Goal: Task Accomplishment & Management: Manage account settings

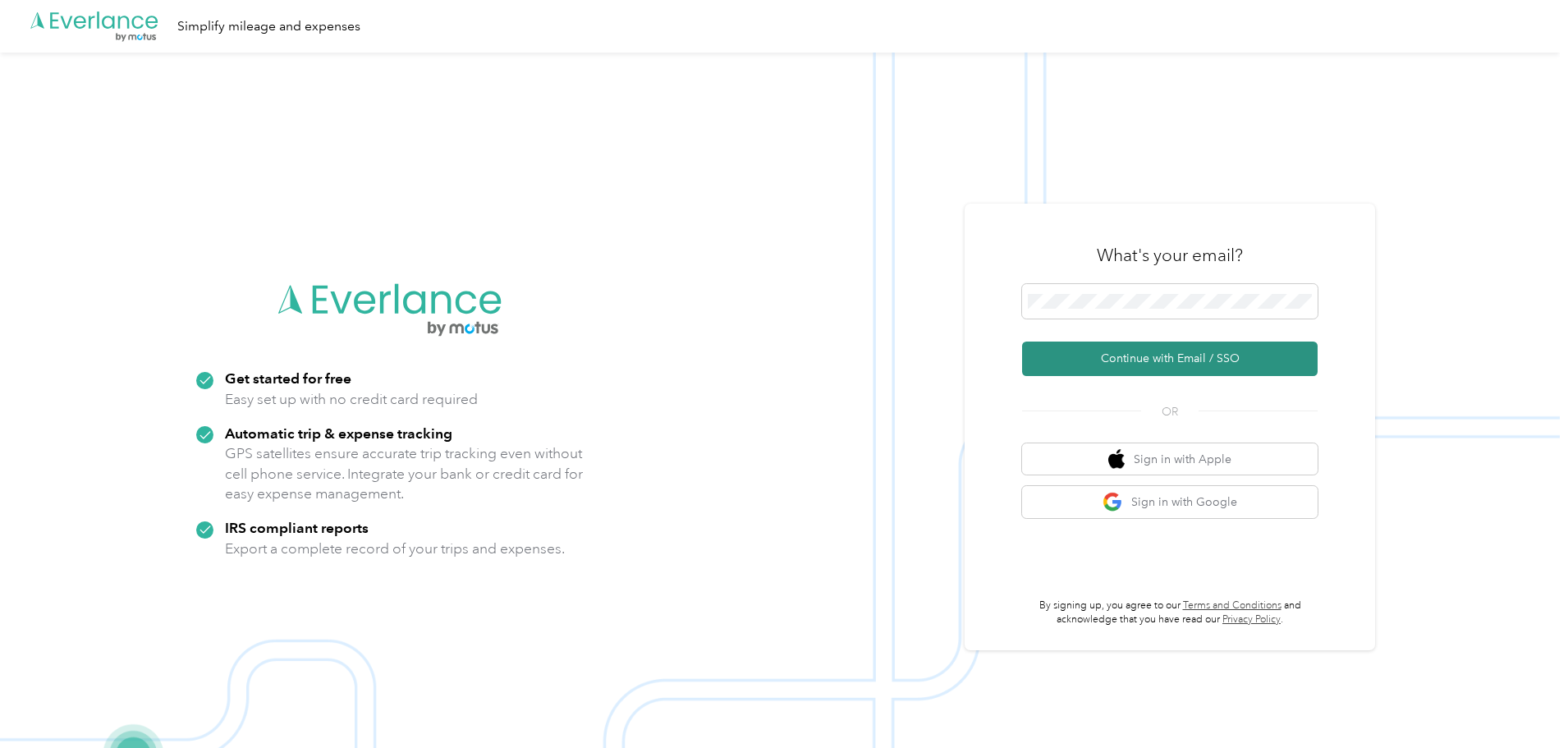
click at [1224, 366] on button "Continue with Email / SSO" at bounding box center [1169, 359] width 296 height 35
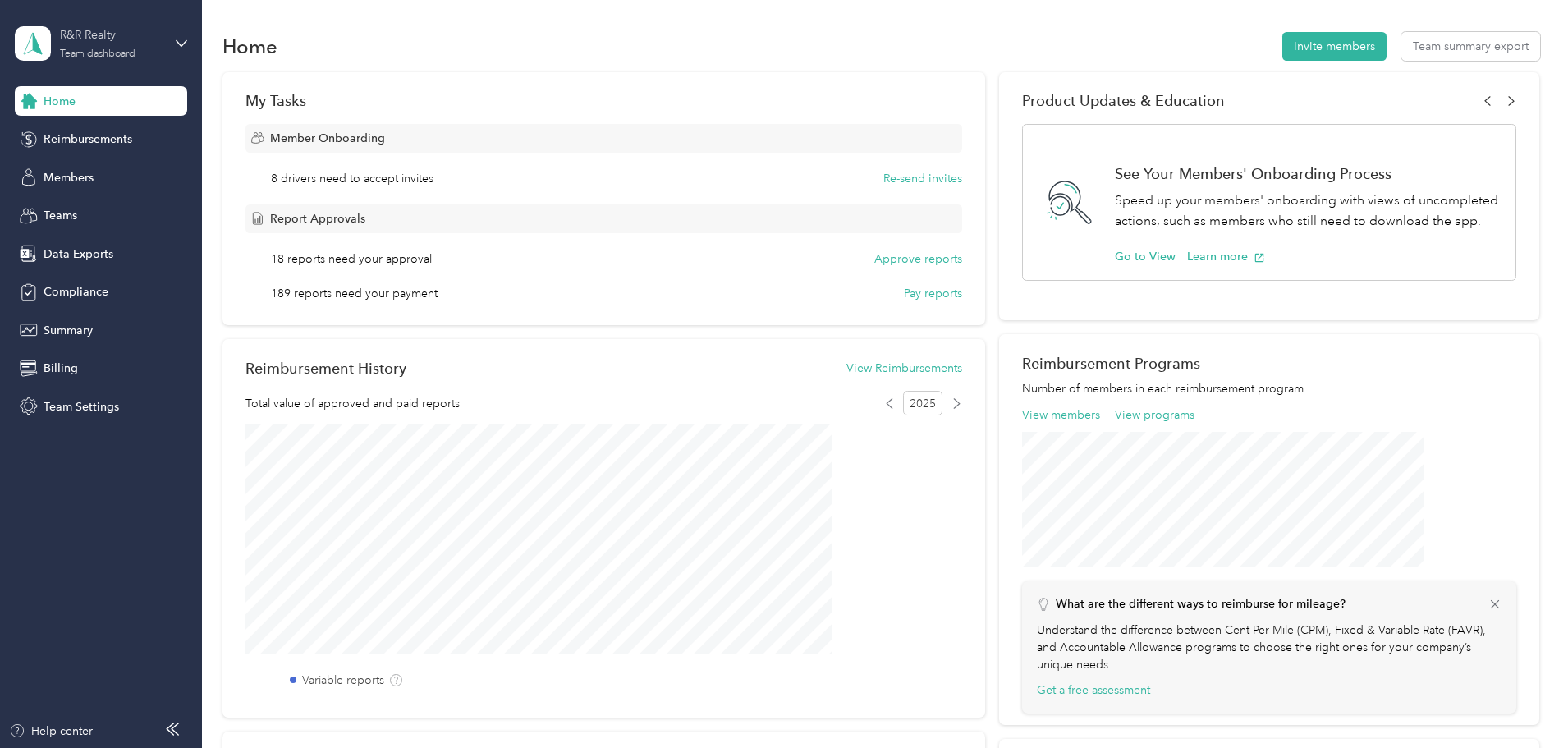
click at [86, 59] on div "Team dashboard" at bounding box center [98, 54] width 76 height 10
click at [879, 265] on button "Approve reports" at bounding box center [918, 259] width 88 height 17
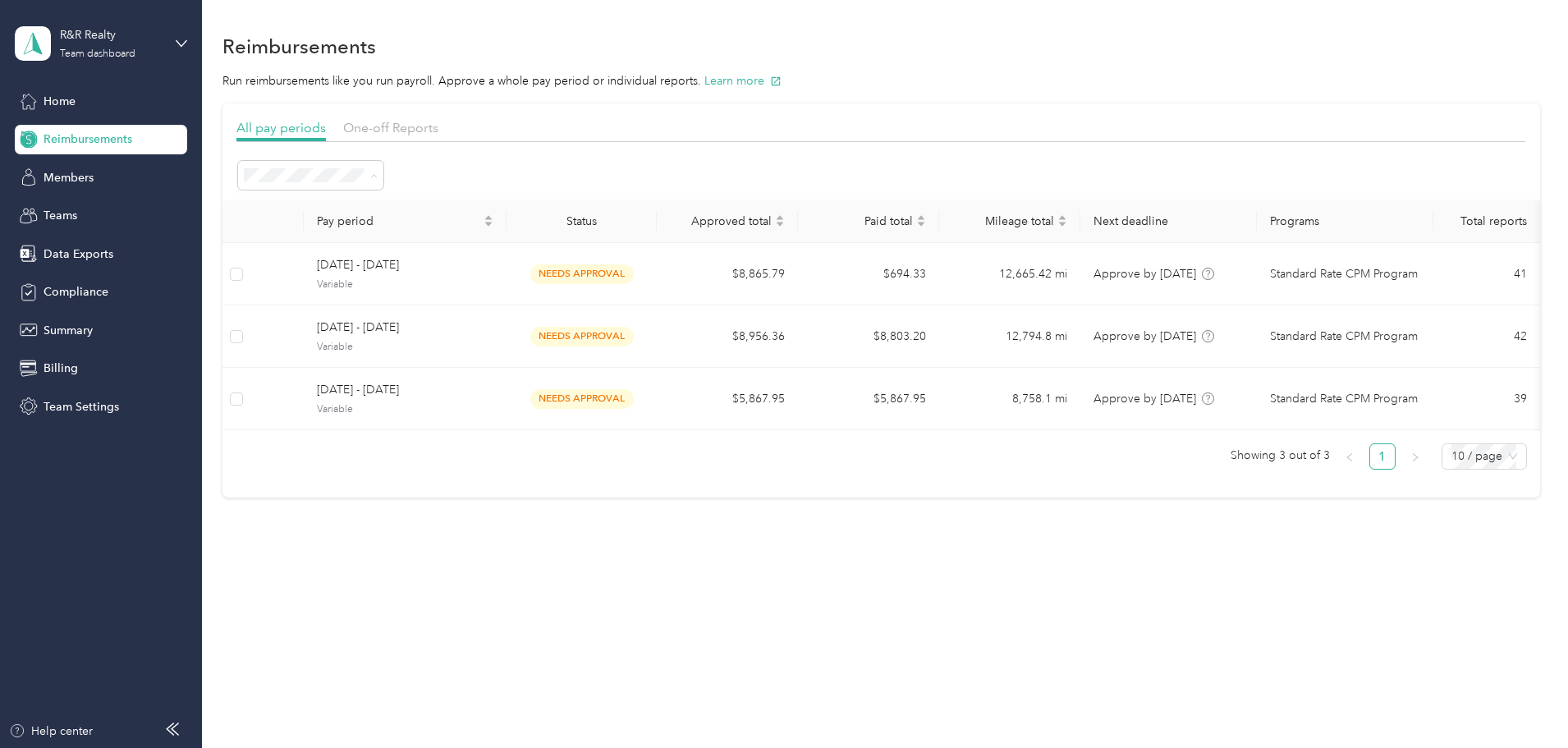
click at [431, 207] on div "All periods" at bounding box center [422, 206] width 122 height 17
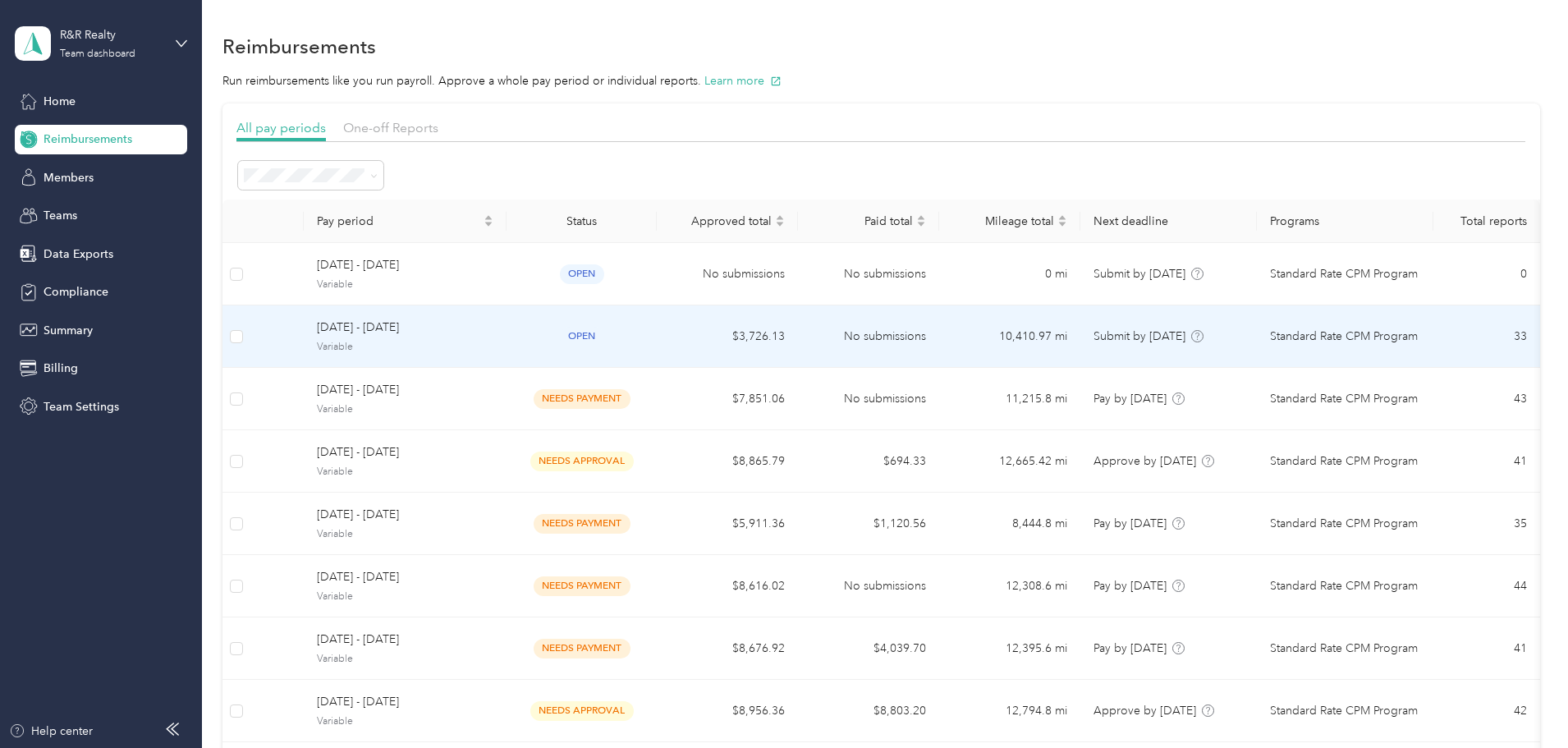
click at [494, 333] on span "September 1 - 30, 2025" at bounding box center [405, 328] width 176 height 18
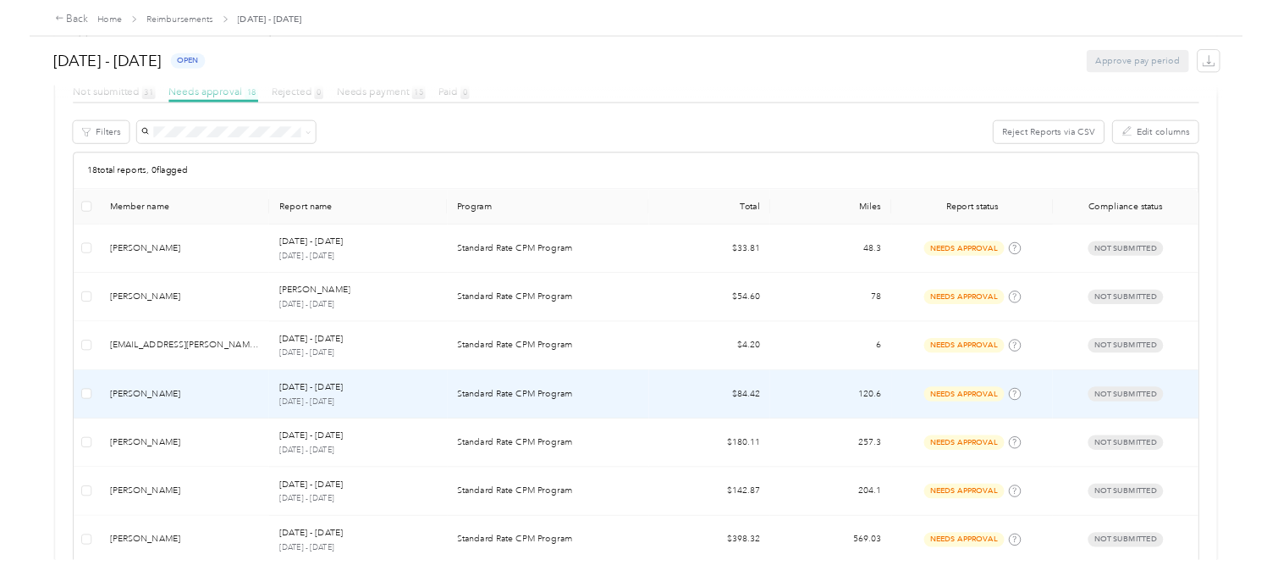
scroll to position [254, 0]
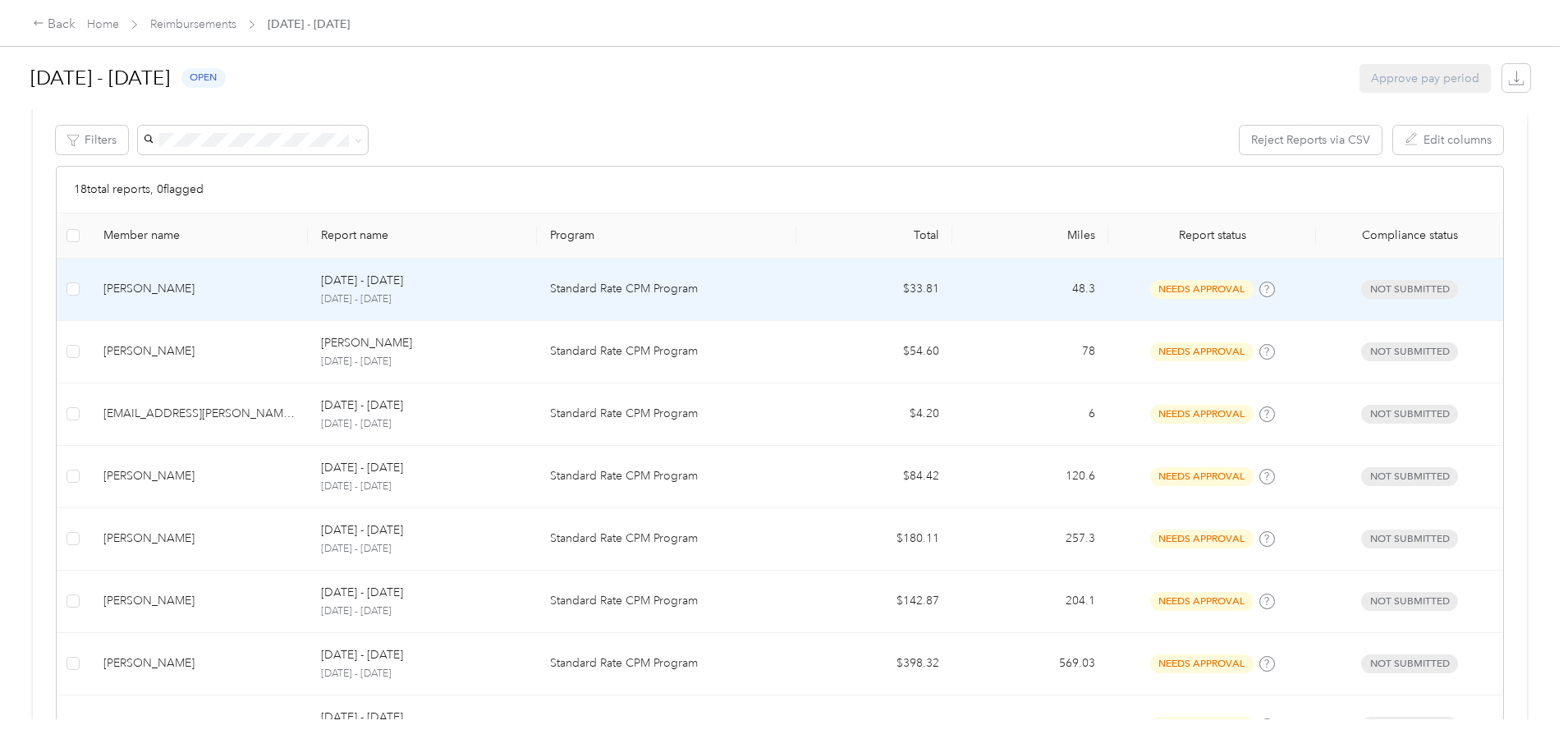
click at [686, 282] on p "Standard Rate CPM Program" at bounding box center [666, 289] width 233 height 18
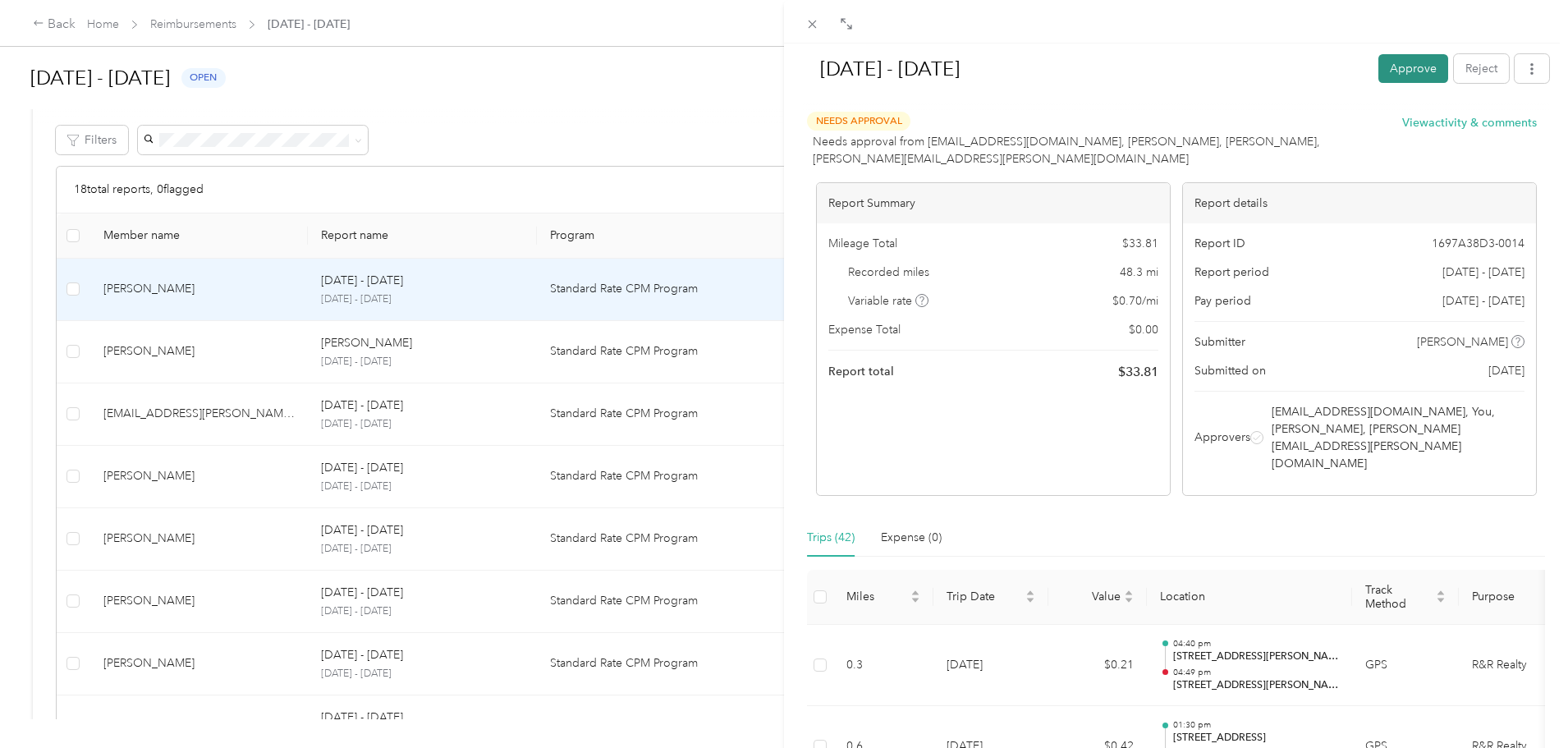
click at [1399, 75] on button "Approve" at bounding box center [1414, 69] width 70 height 29
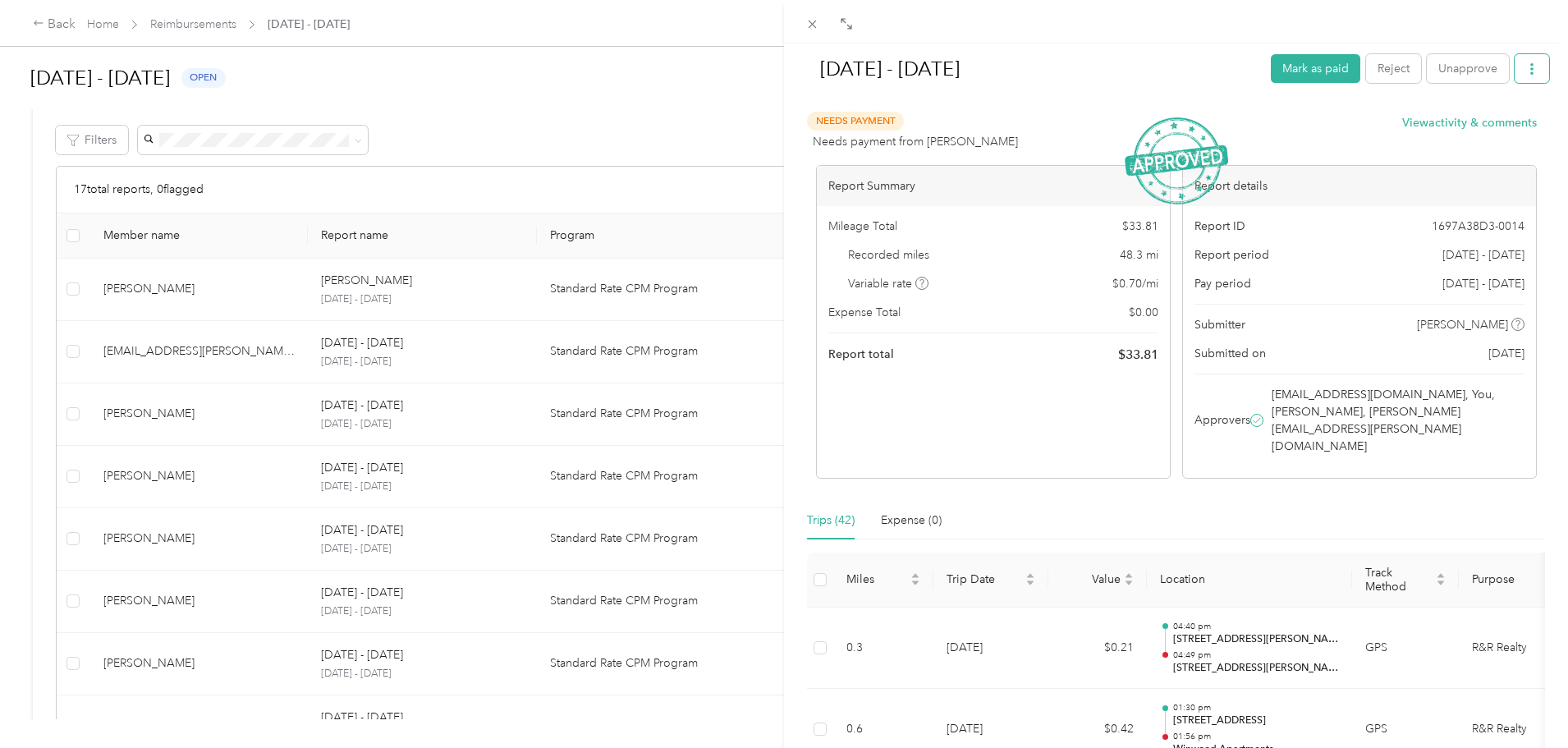
click at [1520, 56] on button "button" at bounding box center [1532, 69] width 35 height 29
click at [1506, 140] on li "Download" at bounding box center [1477, 130] width 120 height 29
click at [1470, 121] on span "Download" at bounding box center [1473, 129] width 54 height 17
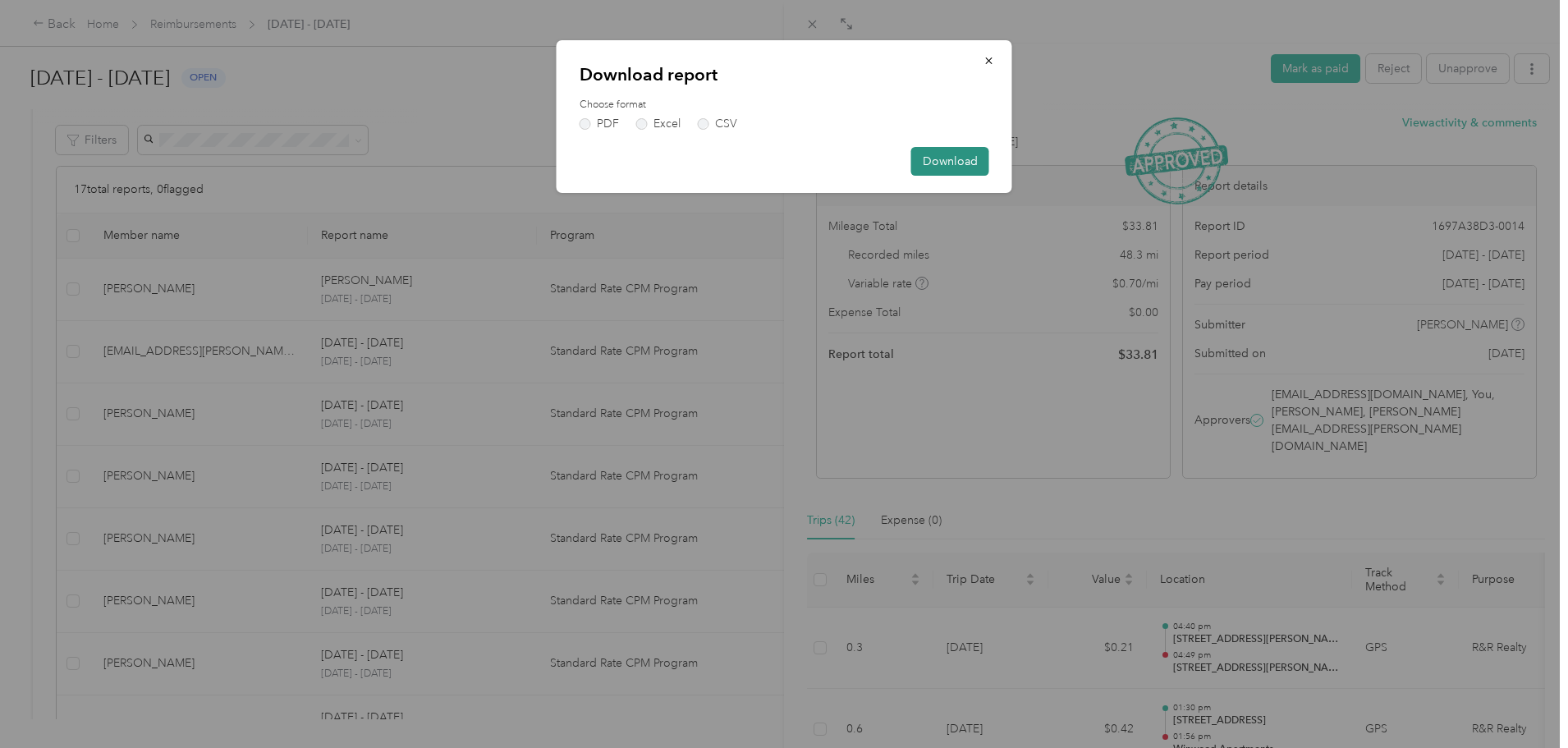
click at [925, 160] on button "Download" at bounding box center [950, 162] width 78 height 29
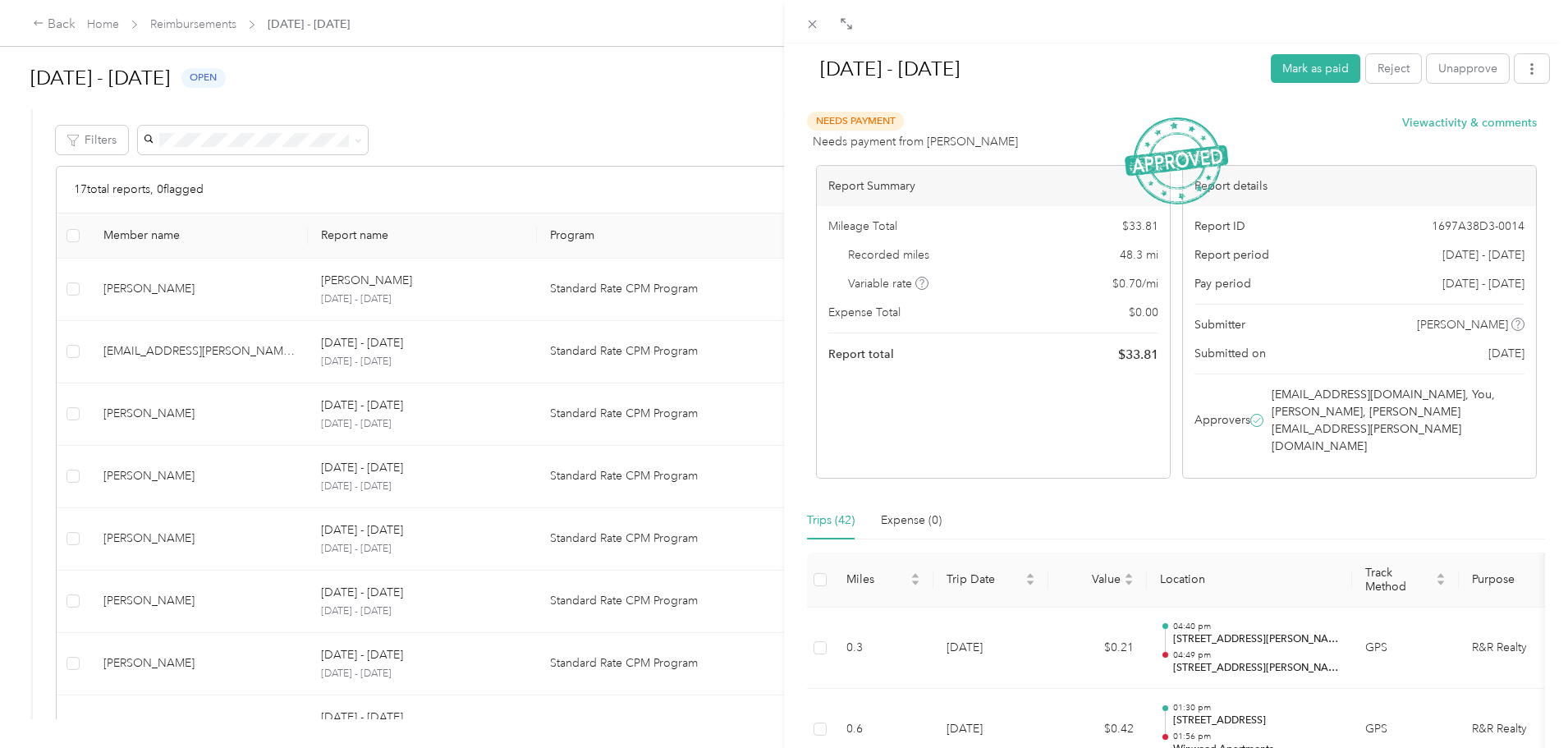
click at [709, 80] on div "Sep 1 - 30, 2025 Mark as paid Reject Unapprove Needs Payment Needs payment from…" at bounding box center [784, 374] width 1568 height 748
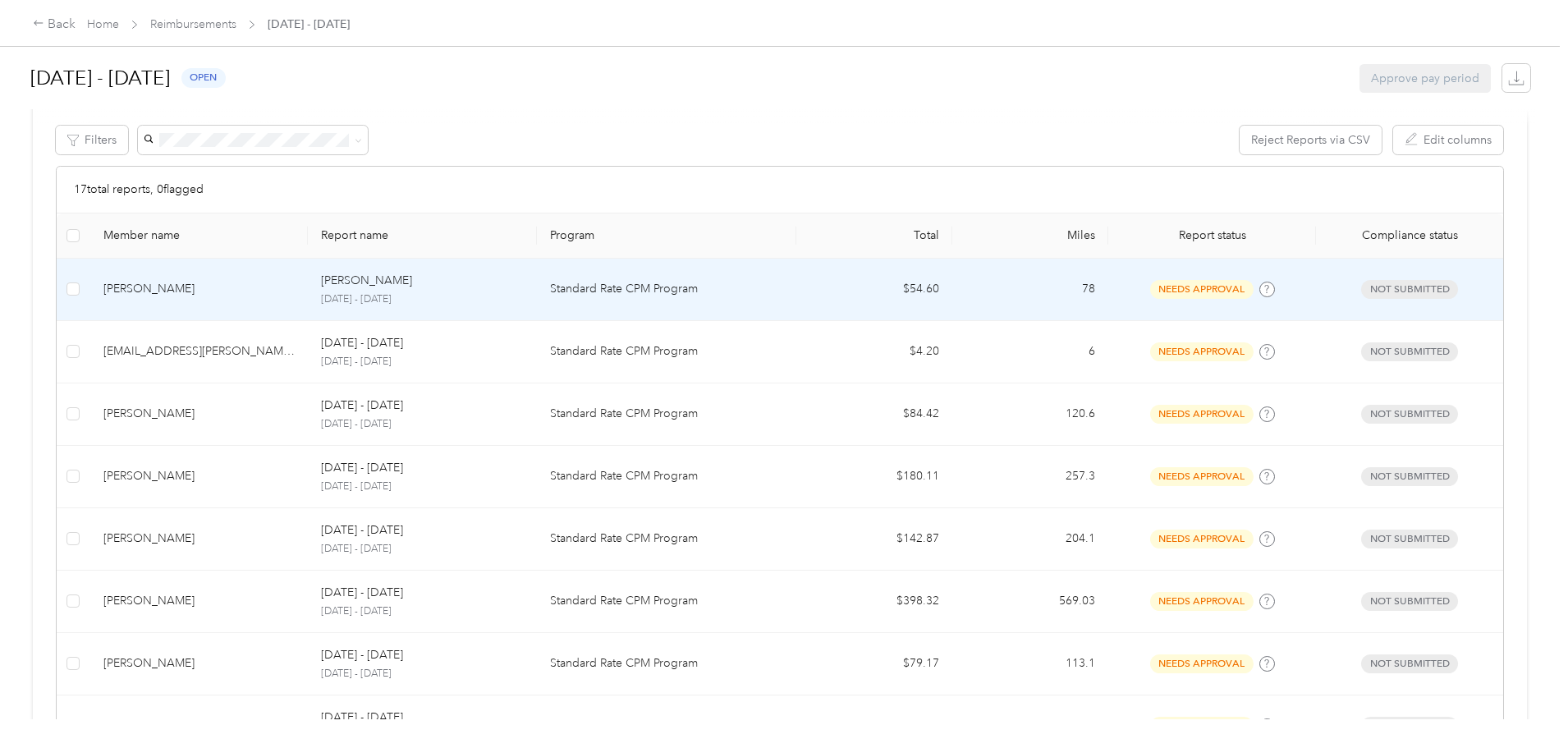
click at [523, 297] on p "September 1 - 30, 2025" at bounding box center [422, 299] width 202 height 15
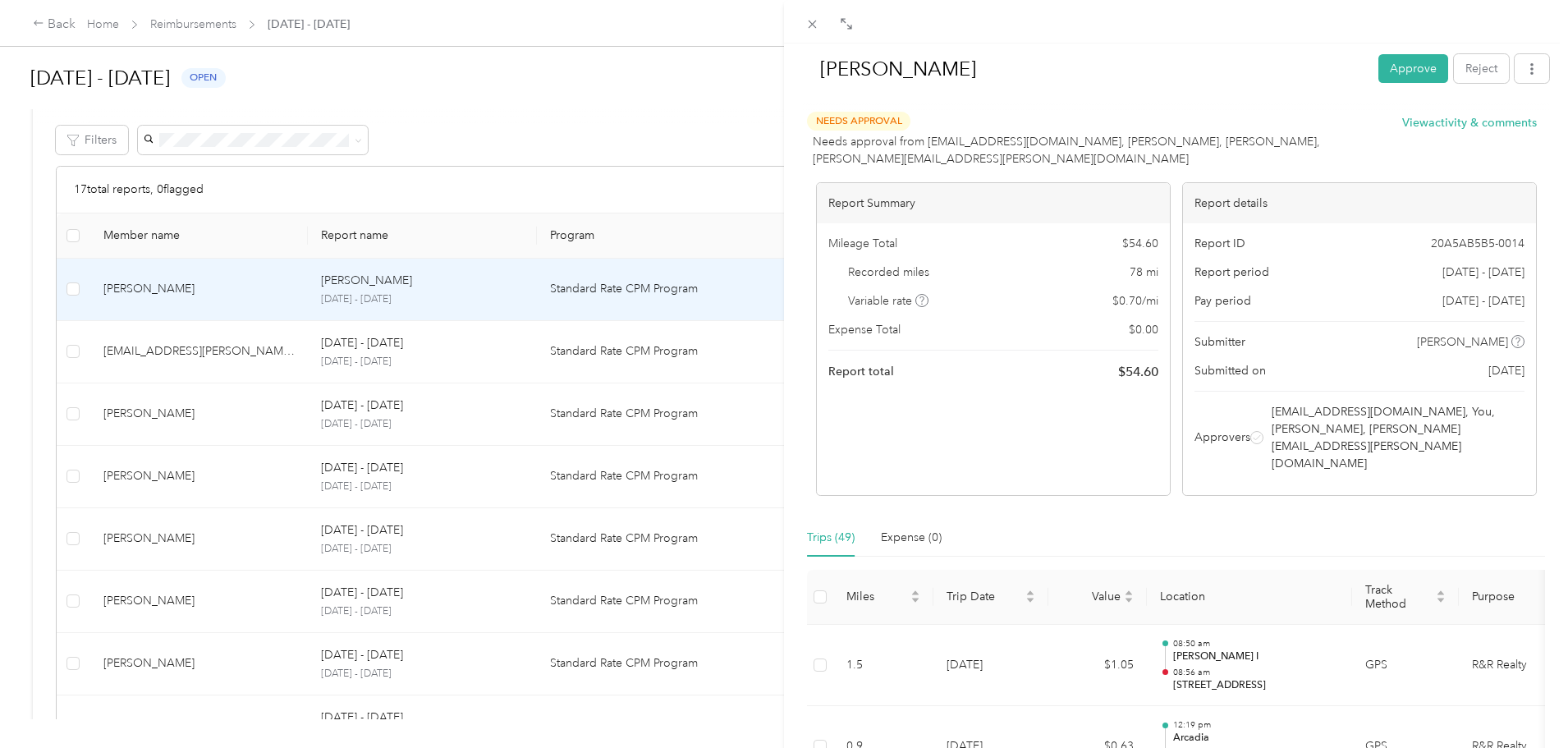
click at [1400, 56] on button "Approve" at bounding box center [1414, 69] width 70 height 29
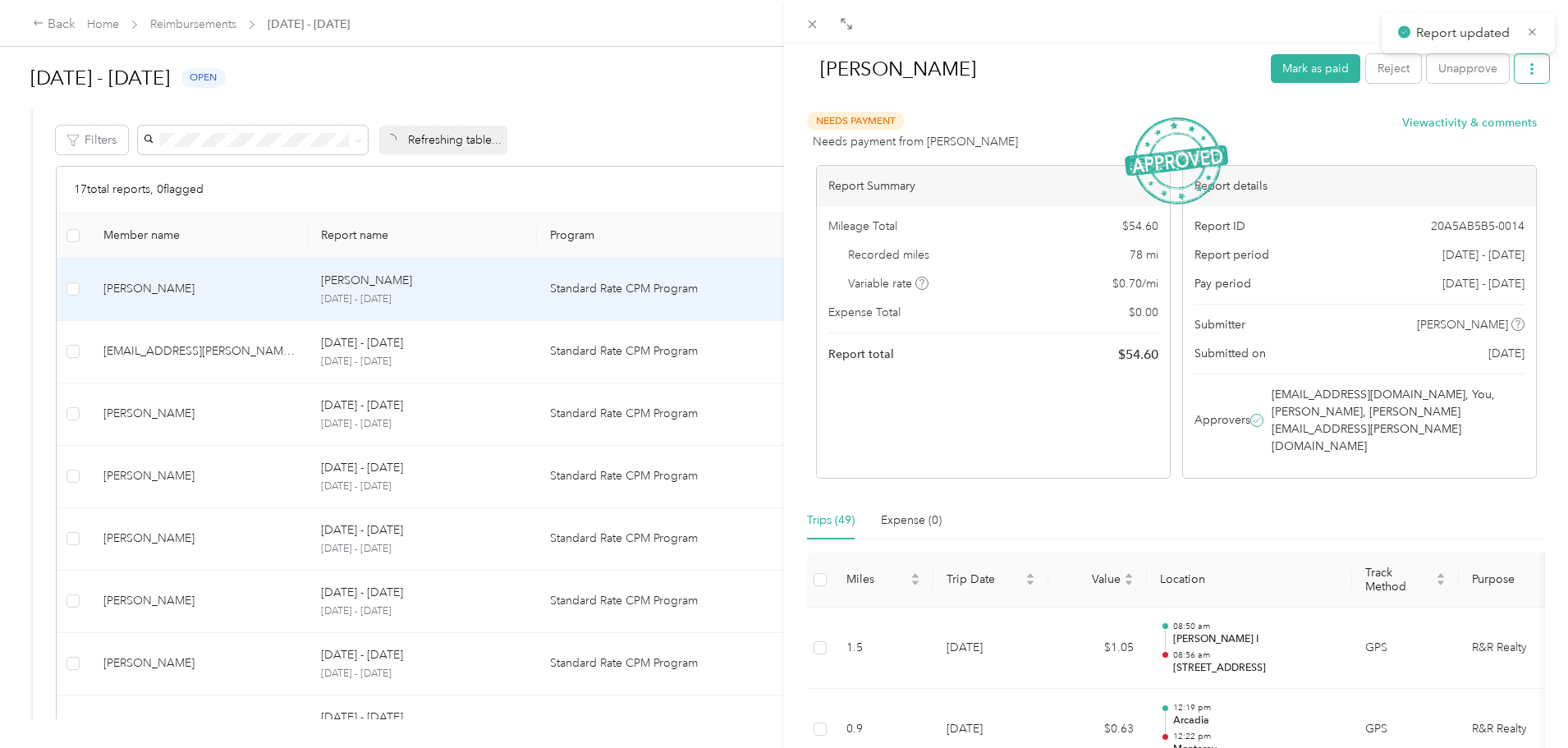
click at [1528, 72] on button "button" at bounding box center [1532, 69] width 35 height 29
click at [1504, 137] on div "Download" at bounding box center [1477, 129] width 98 height 17
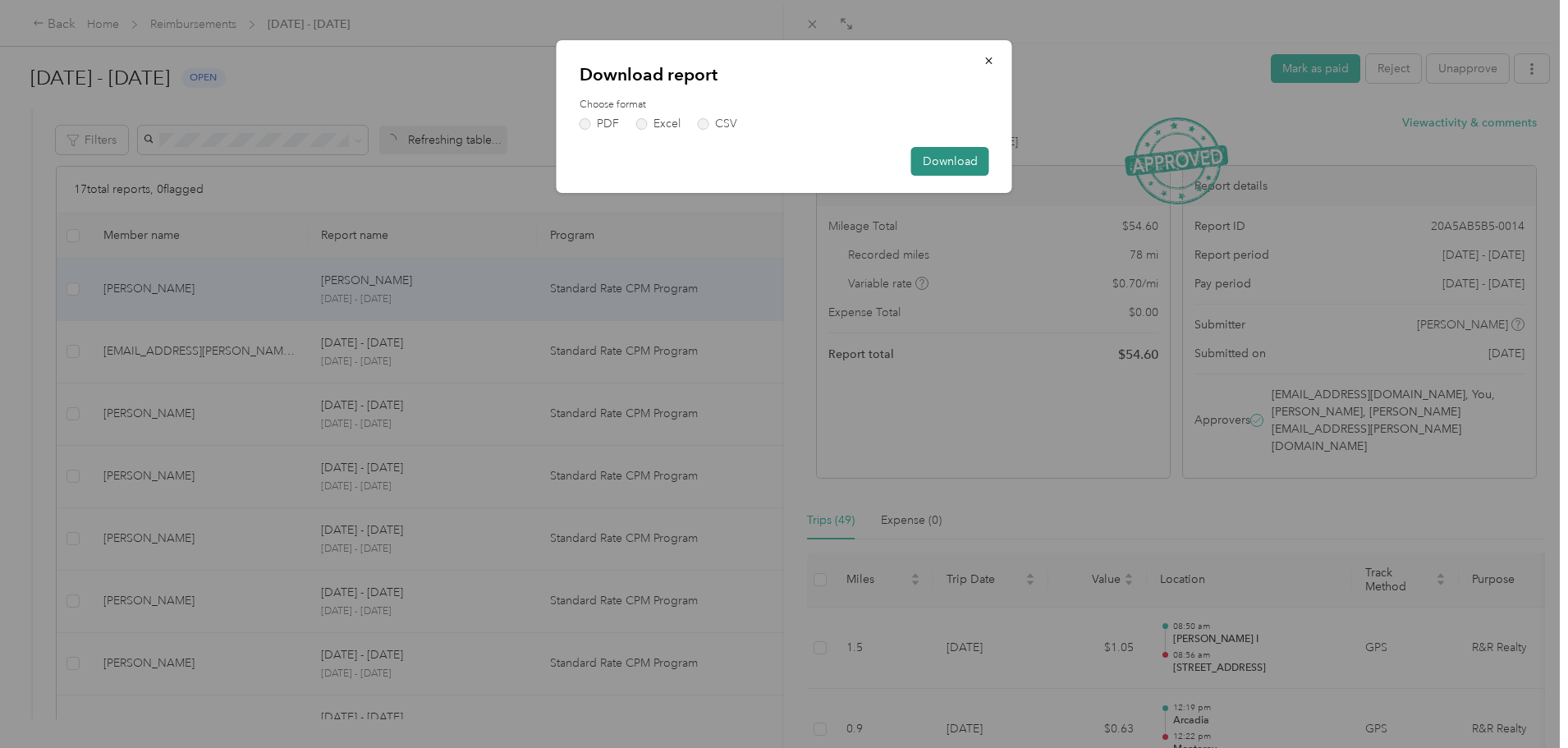
click at [970, 167] on button "Download" at bounding box center [950, 162] width 78 height 29
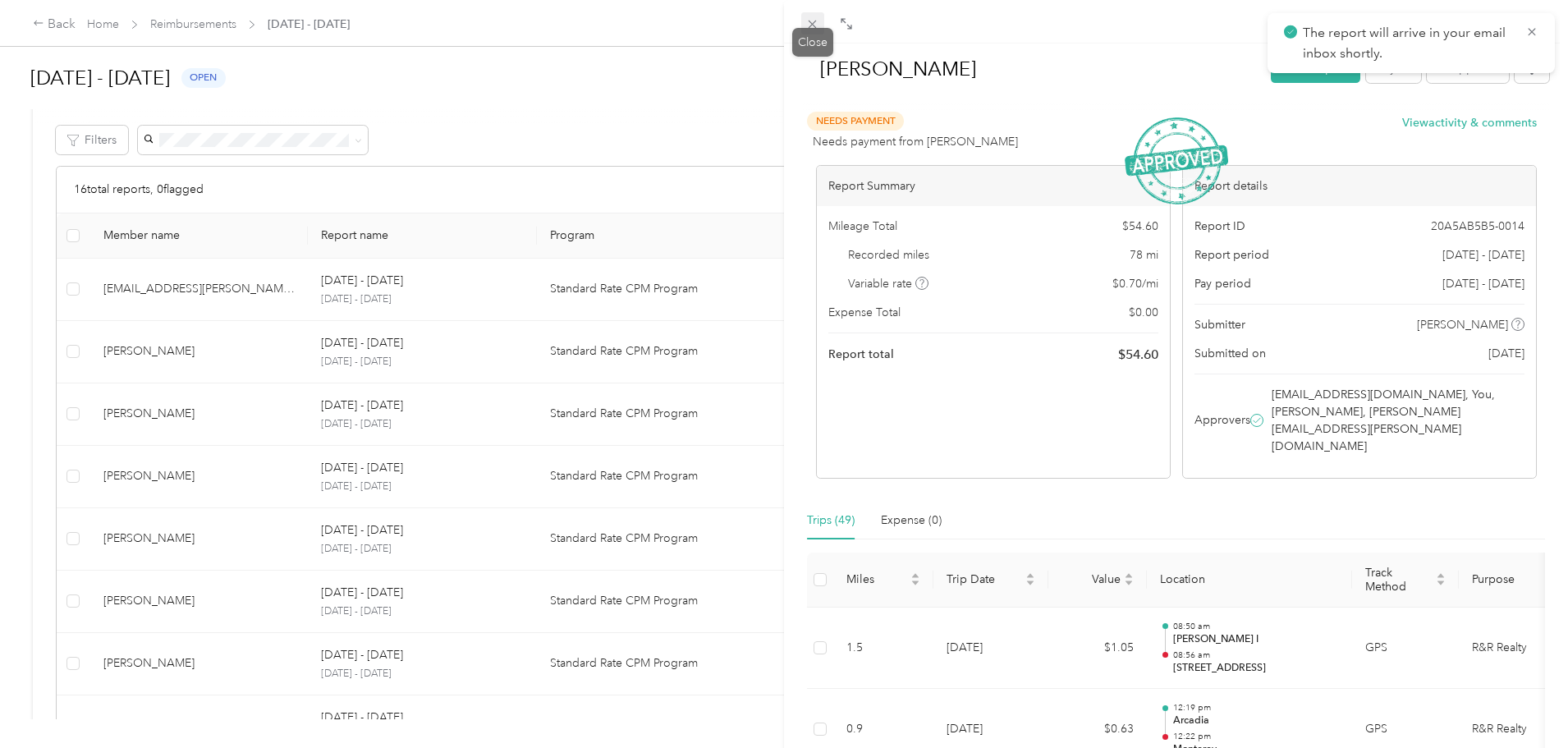
click at [811, 24] on icon at bounding box center [813, 24] width 14 height 14
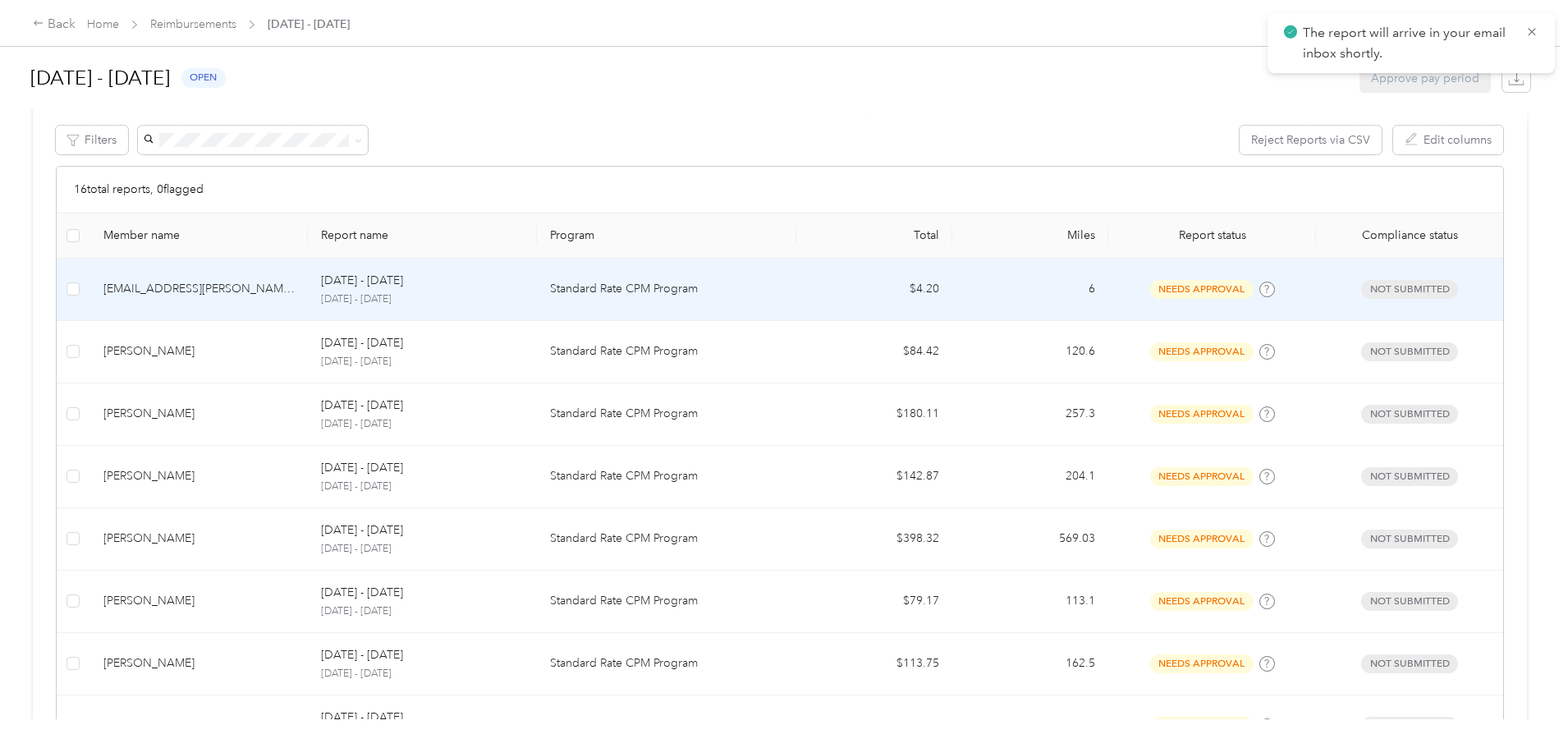
click at [591, 288] on td "Standard Rate CPM Program" at bounding box center [667, 290] width 260 height 62
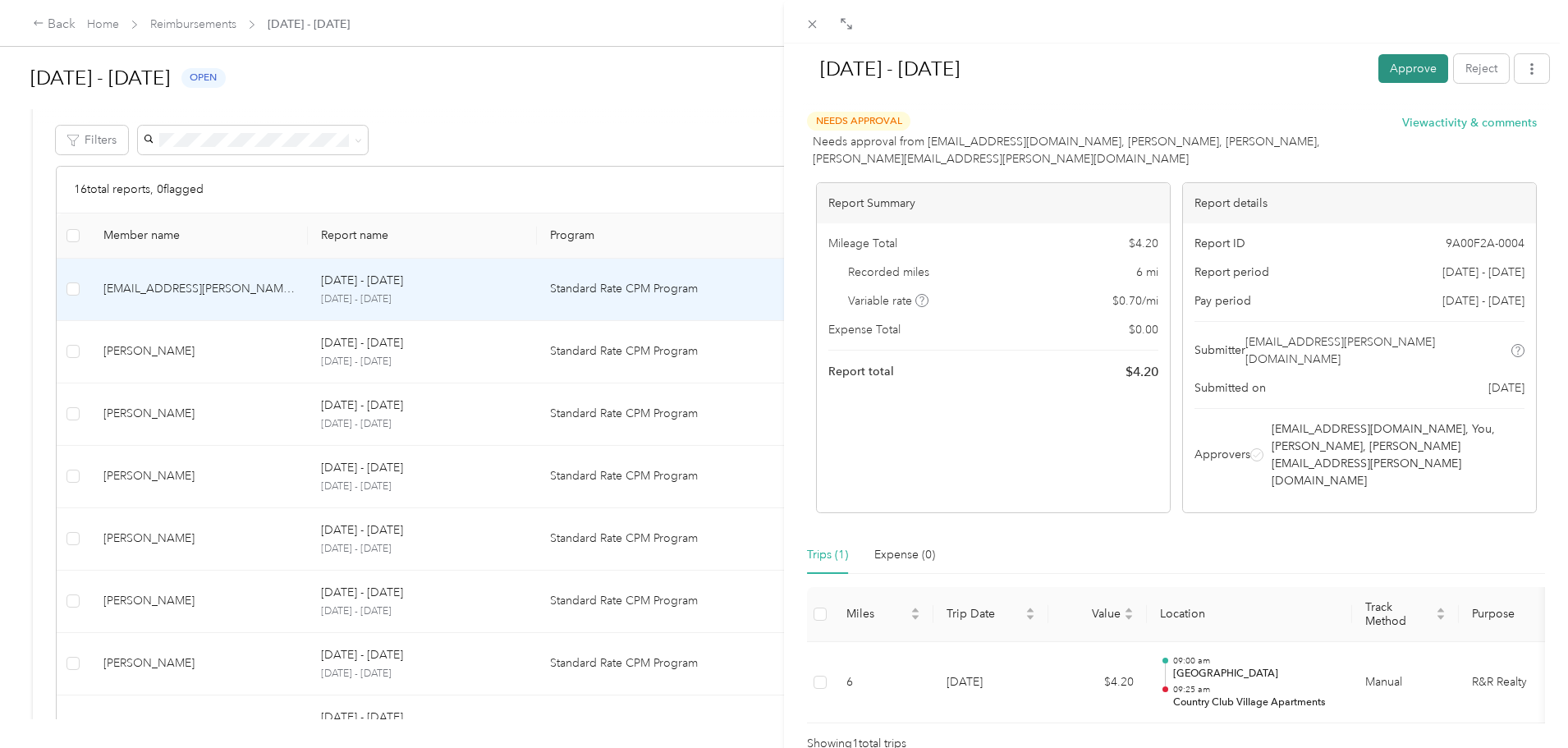
click at [1383, 64] on button "Approve" at bounding box center [1414, 69] width 70 height 29
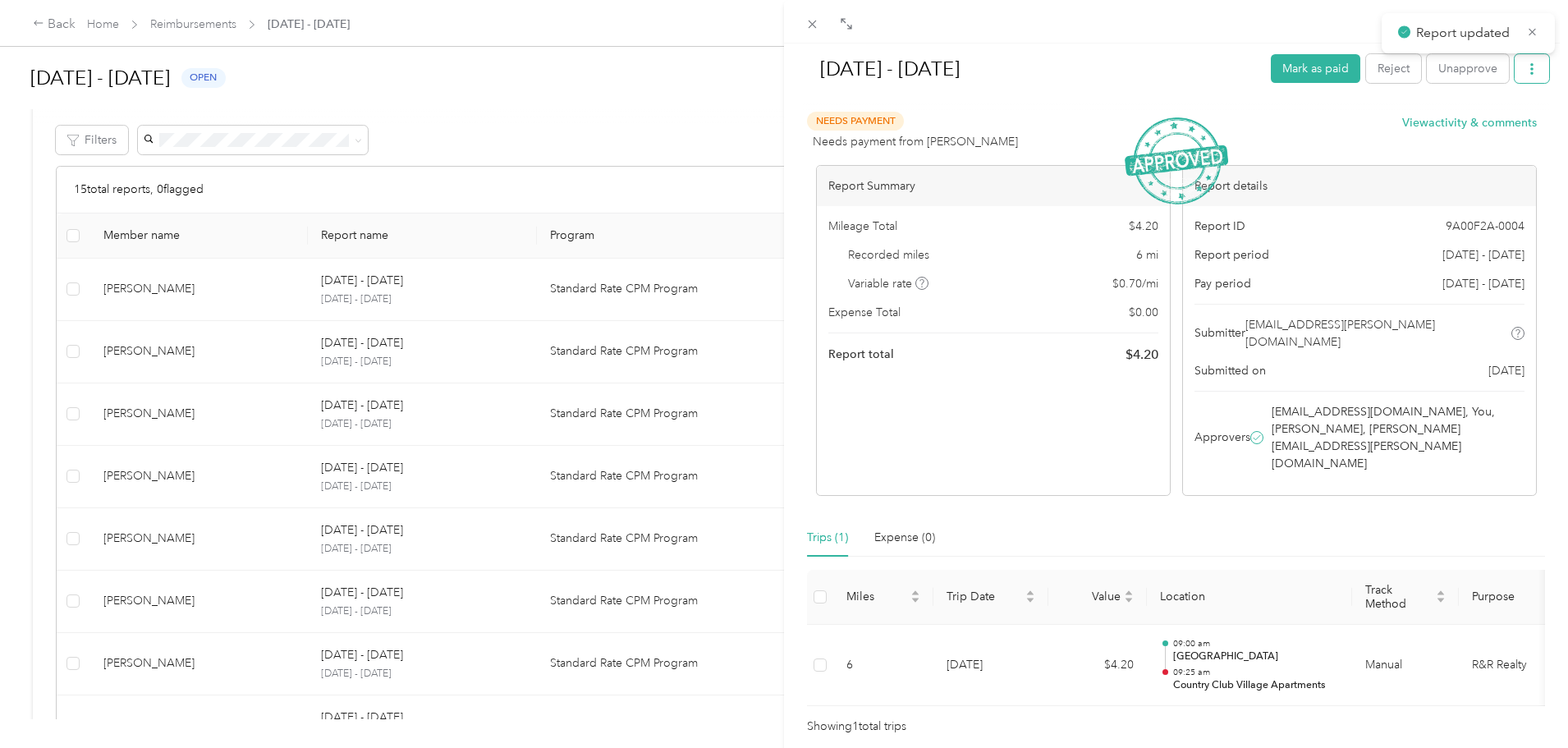
click at [1515, 70] on button "button" at bounding box center [1532, 69] width 35 height 29
click at [1483, 125] on span "Download" at bounding box center [1473, 129] width 54 height 17
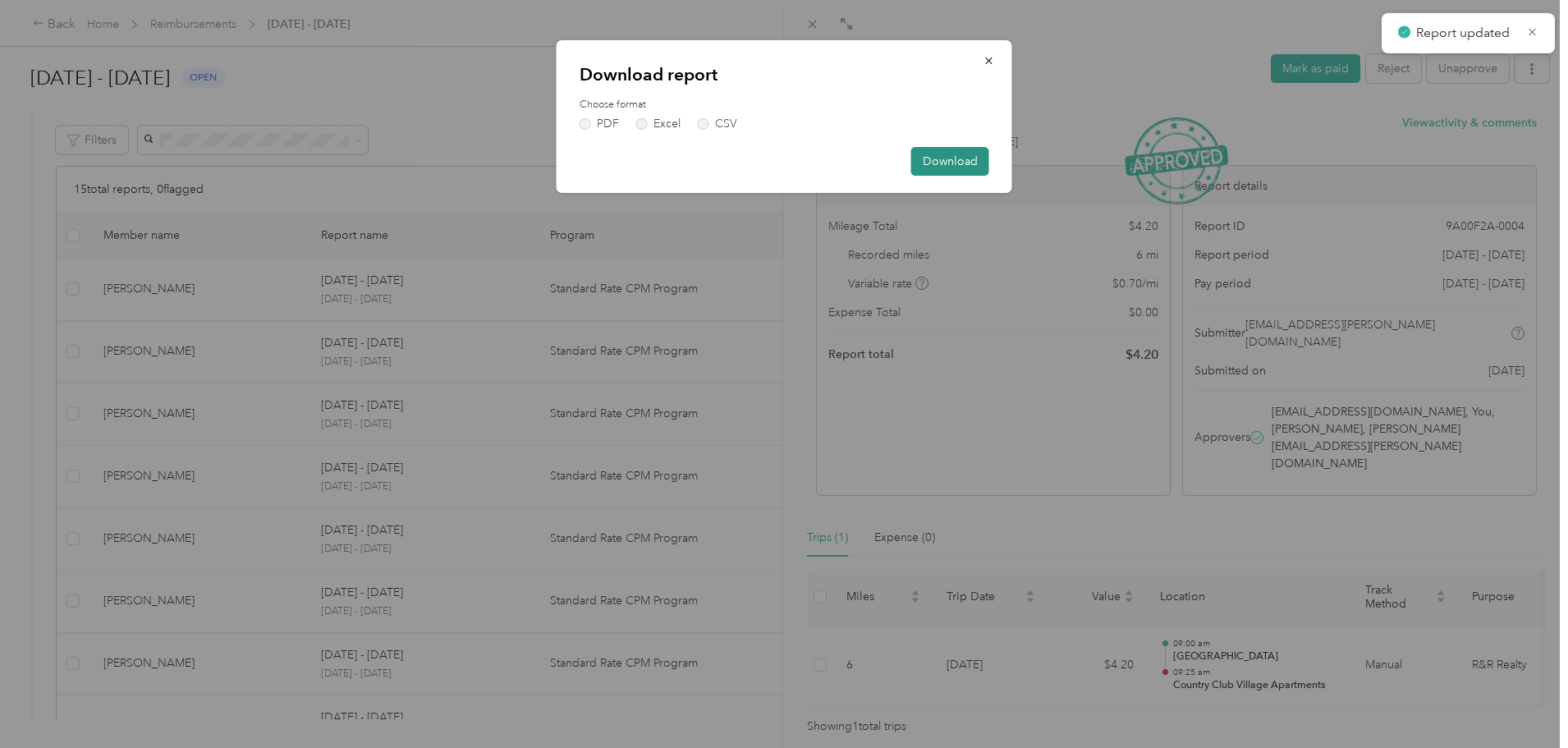
click at [944, 171] on button "Download" at bounding box center [950, 162] width 78 height 29
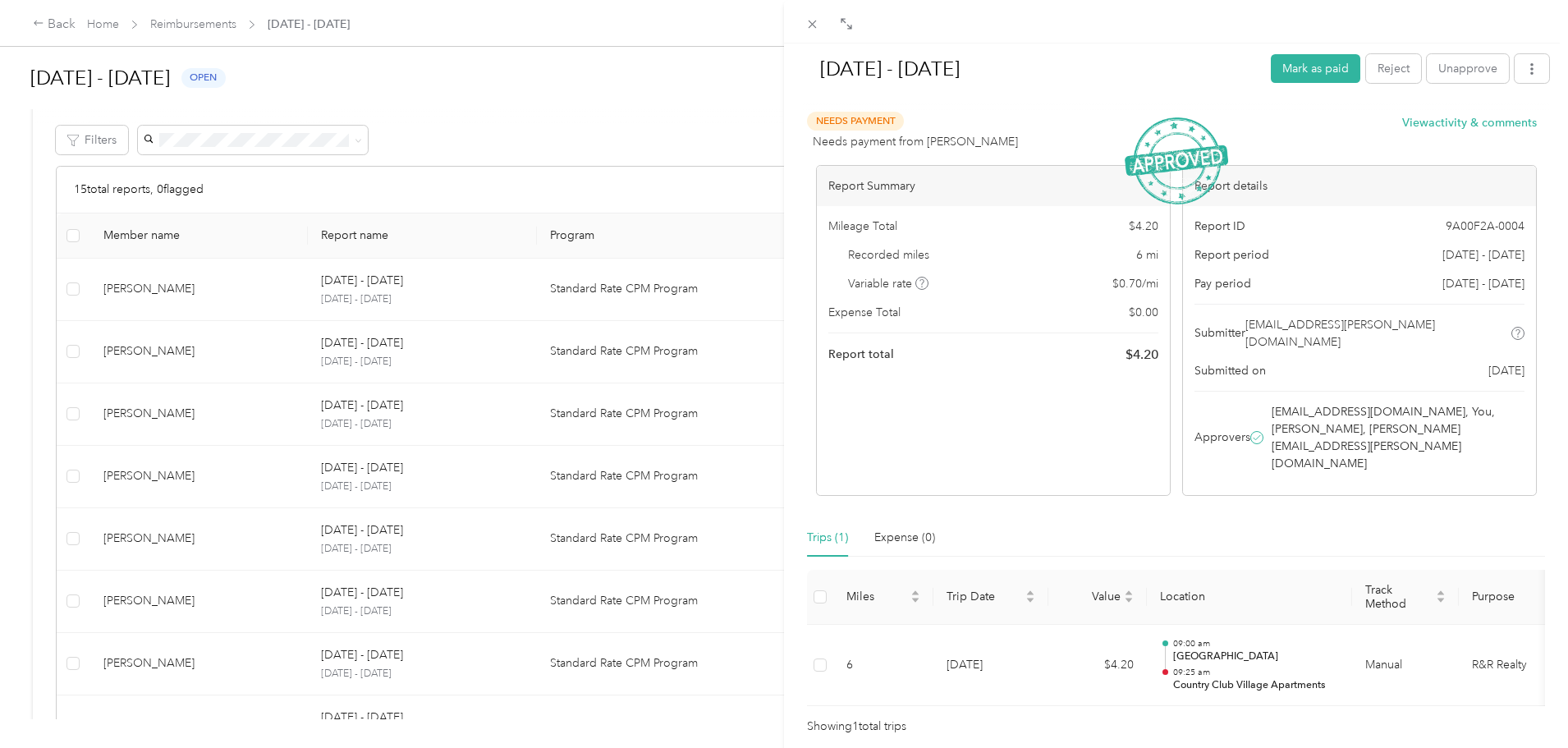
click at [721, 78] on div "Sep 1 - 30, 2025 Mark as paid Reject Unapprove Needs Payment Needs payment from…" at bounding box center [784, 374] width 1568 height 748
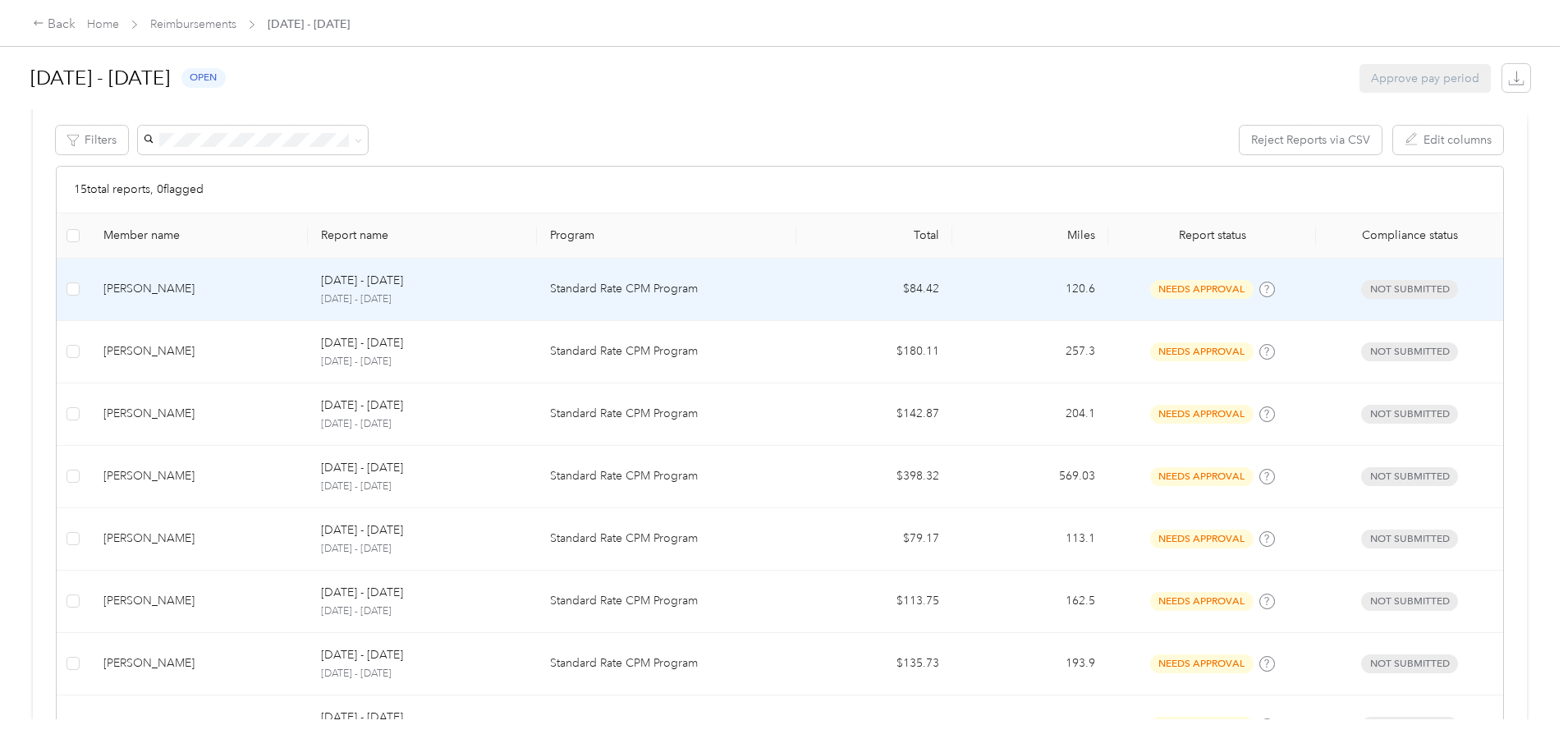
click at [660, 271] on td "Standard Rate CPM Program" at bounding box center [667, 290] width 260 height 62
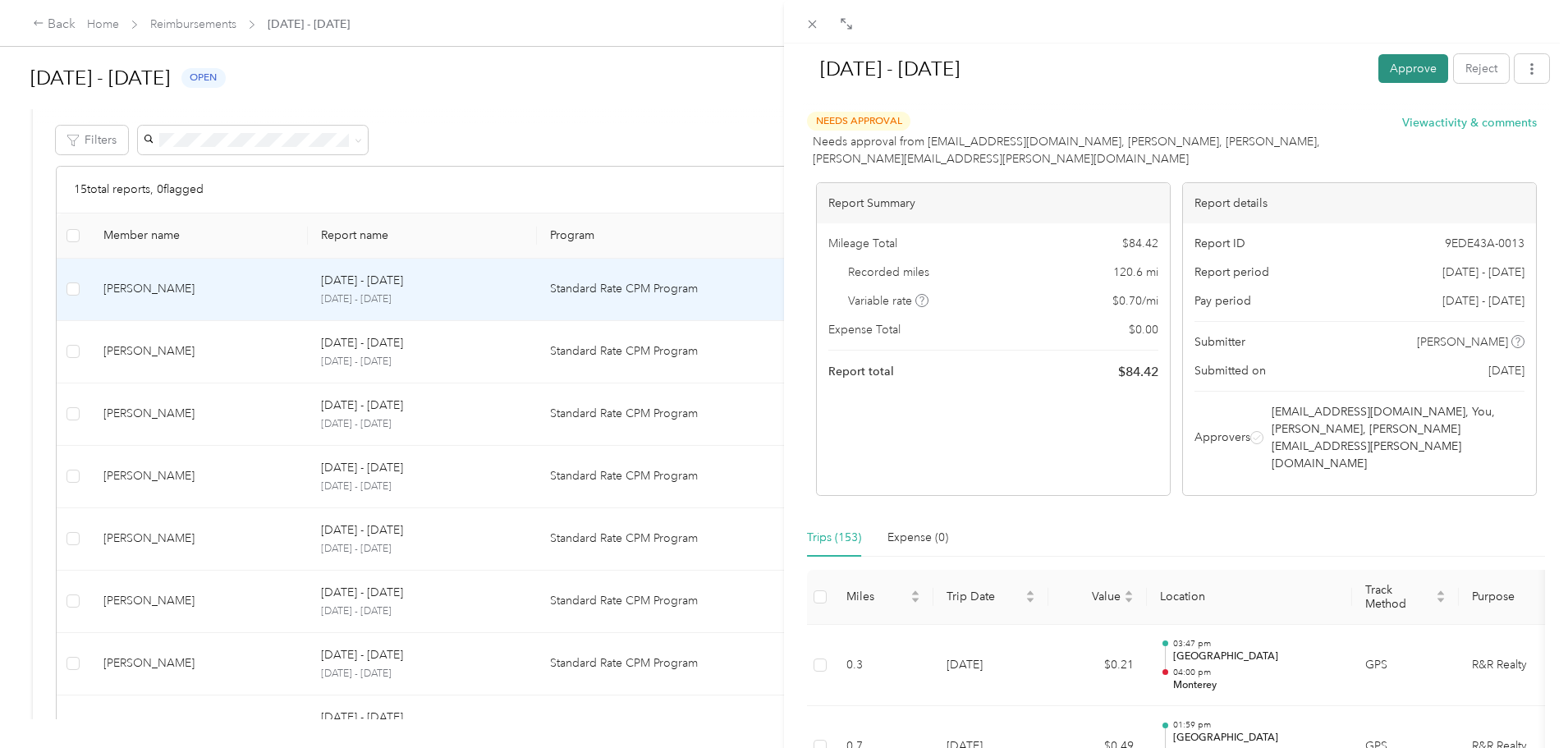
click at [1393, 65] on button "Approve" at bounding box center [1414, 69] width 70 height 29
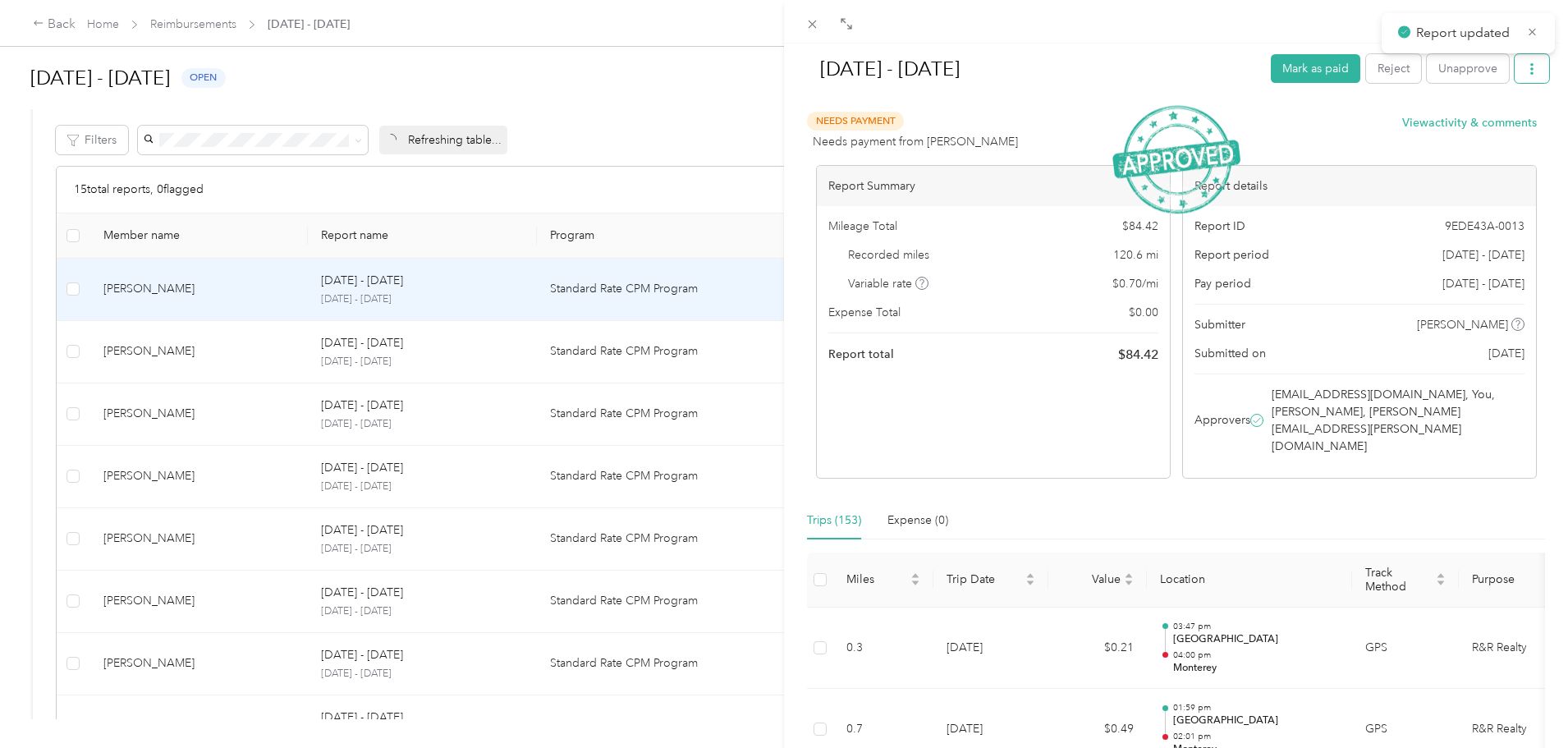
click at [1528, 67] on button "button" at bounding box center [1532, 69] width 35 height 29
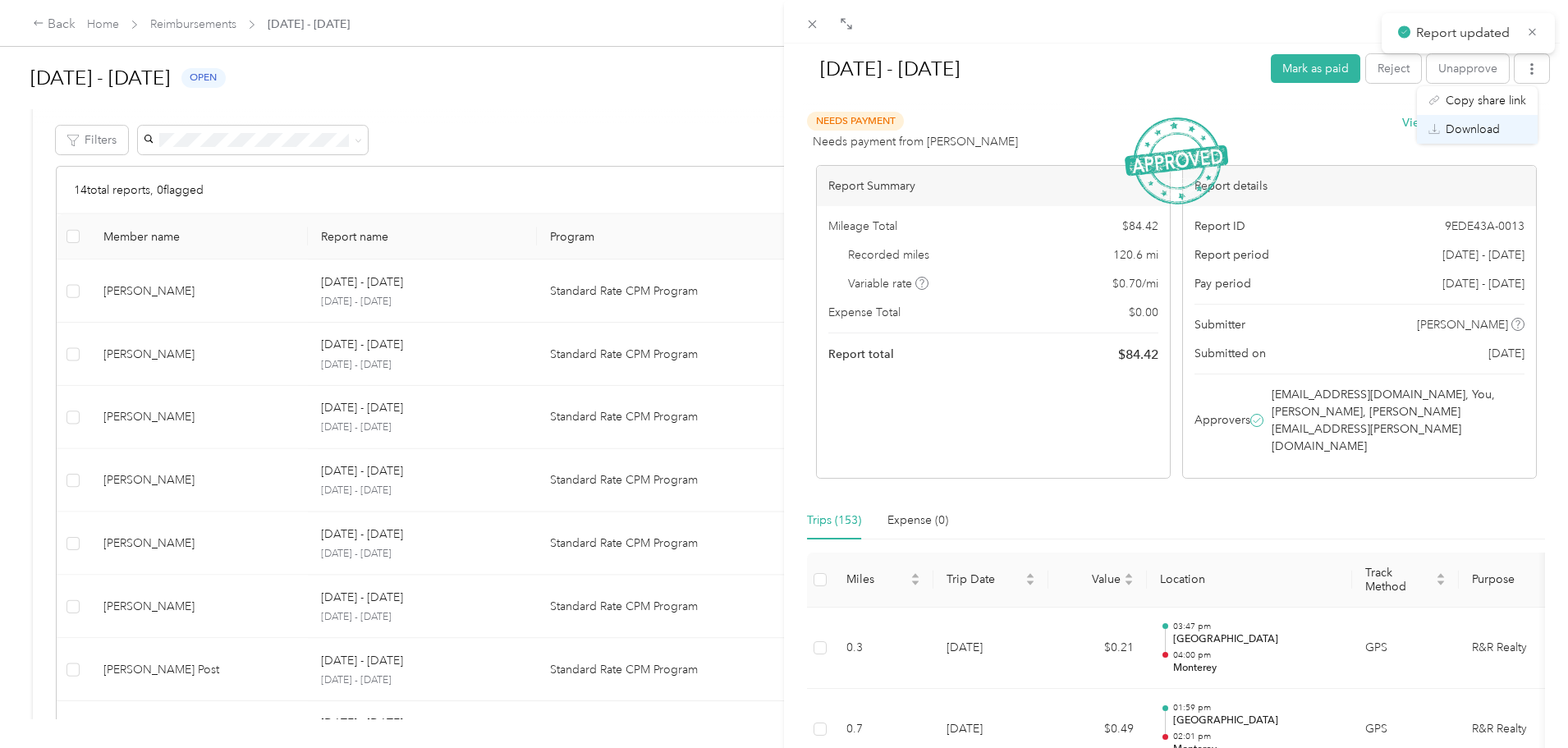
click at [1487, 133] on span "Download" at bounding box center [1473, 129] width 54 height 17
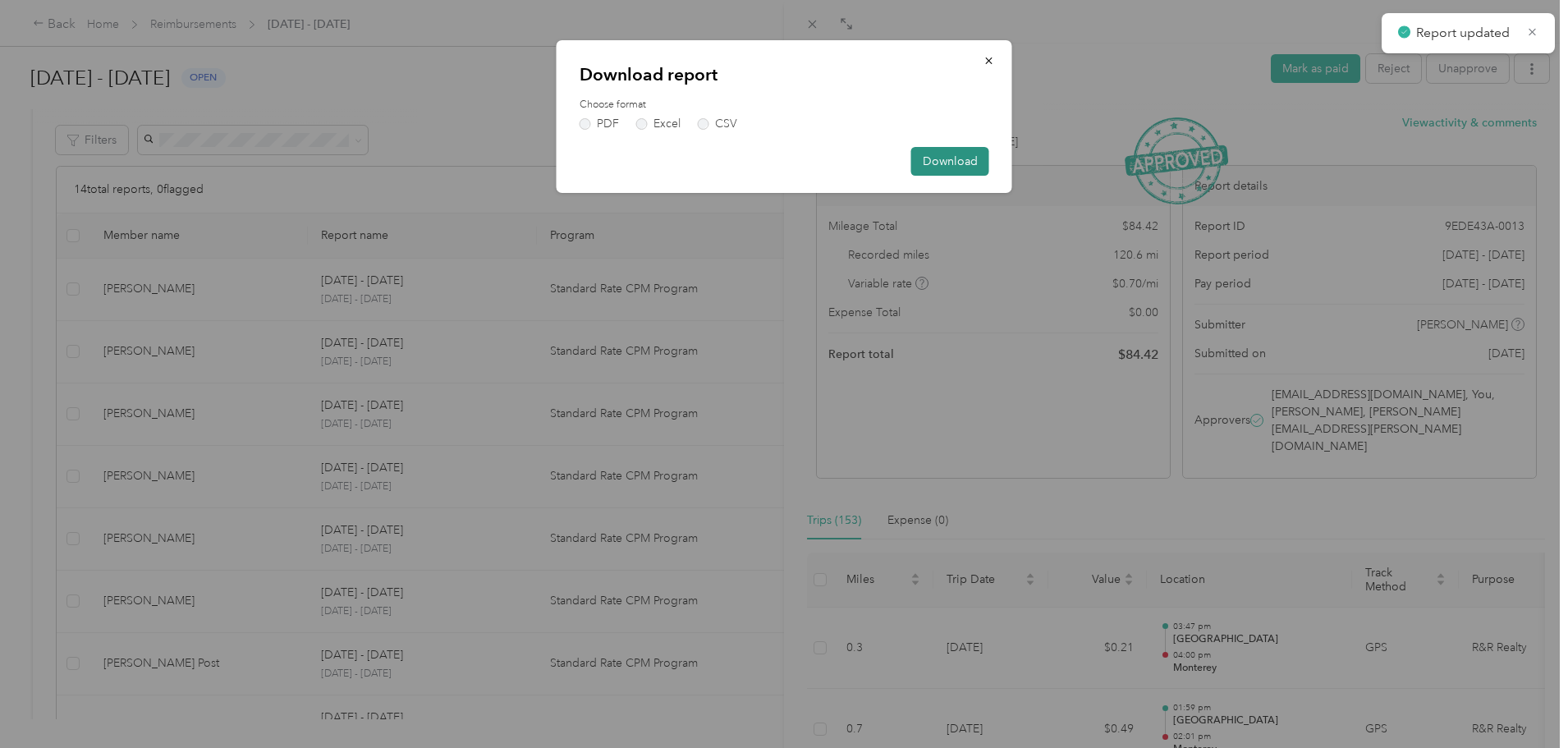
click at [928, 158] on button "Download" at bounding box center [950, 162] width 78 height 29
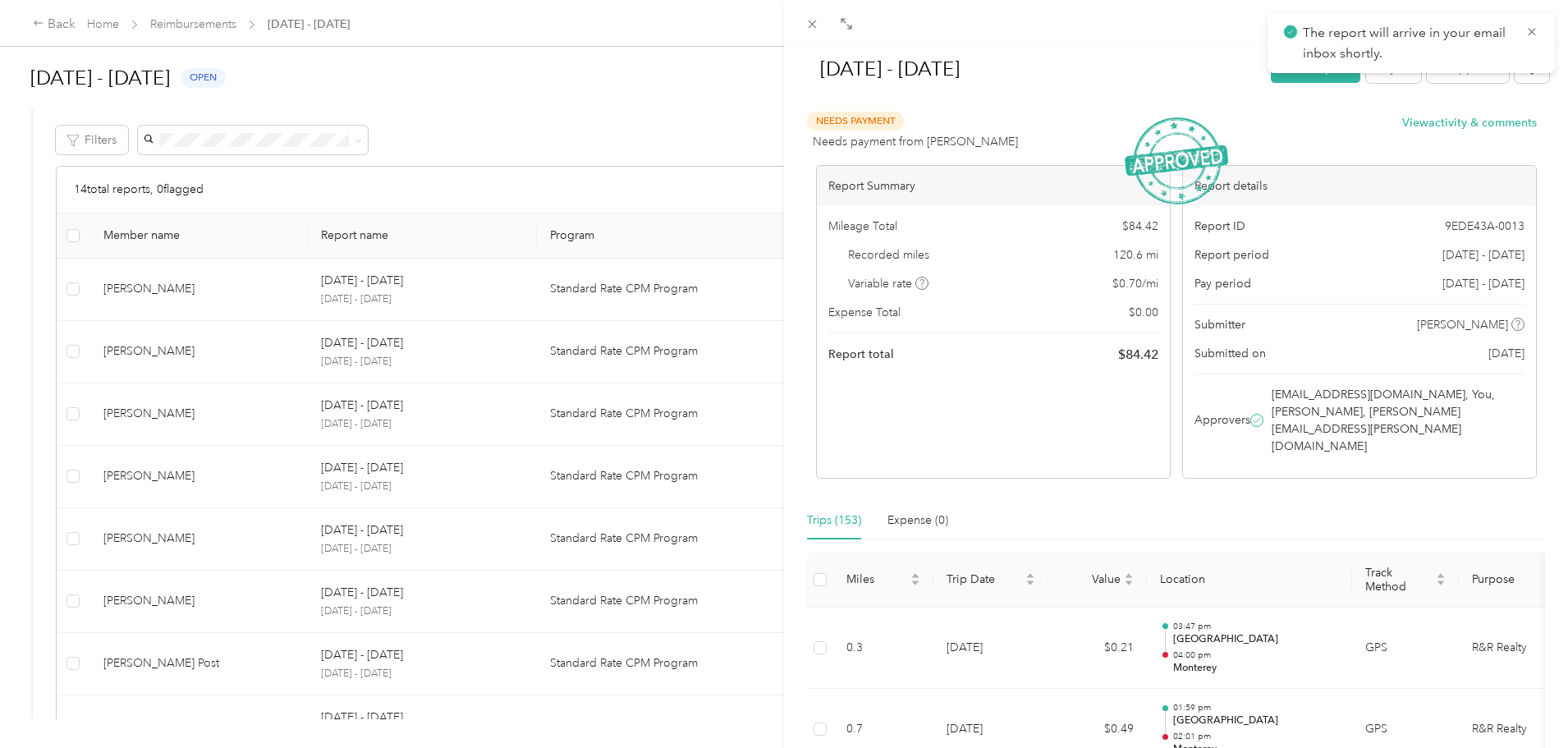
click at [742, 114] on div "Sep 1 - 30, 2025 Mark as paid Reject Unapprove Needs Payment Needs payment from…" at bounding box center [784, 374] width 1568 height 748
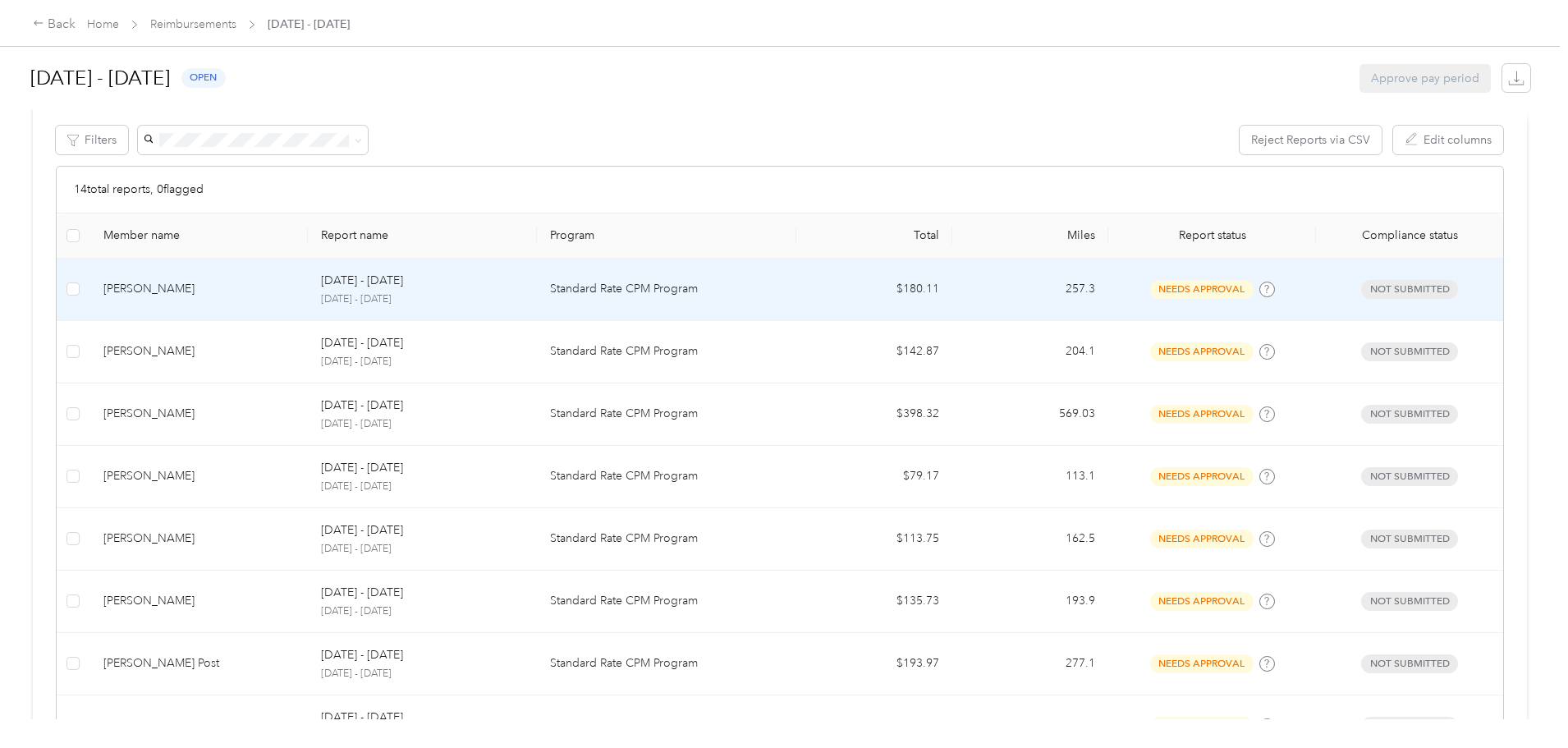
click at [516, 279] on div "Sep 1 - 30, 2025" at bounding box center [422, 280] width 202 height 18
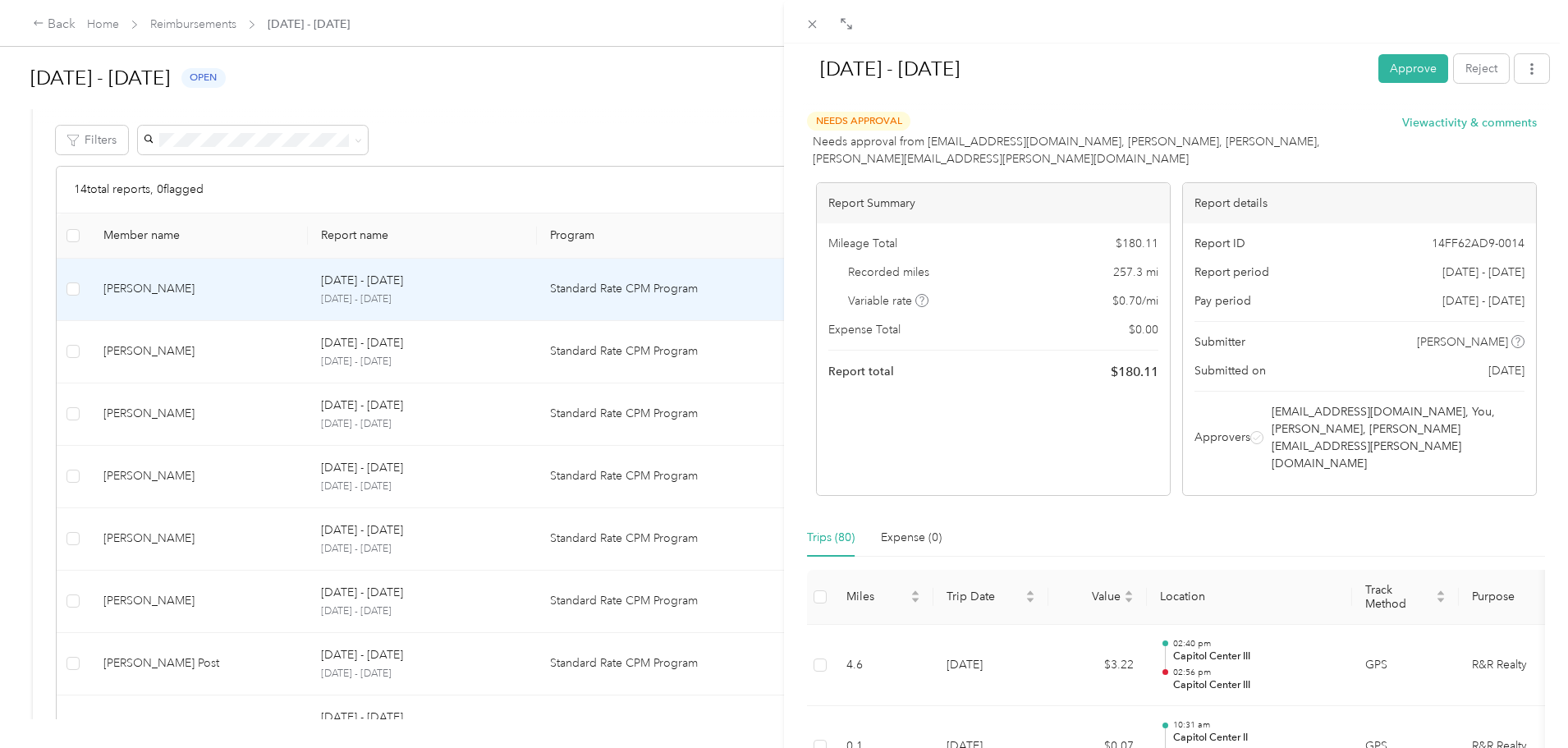
click at [1413, 60] on button "Approve" at bounding box center [1414, 69] width 70 height 29
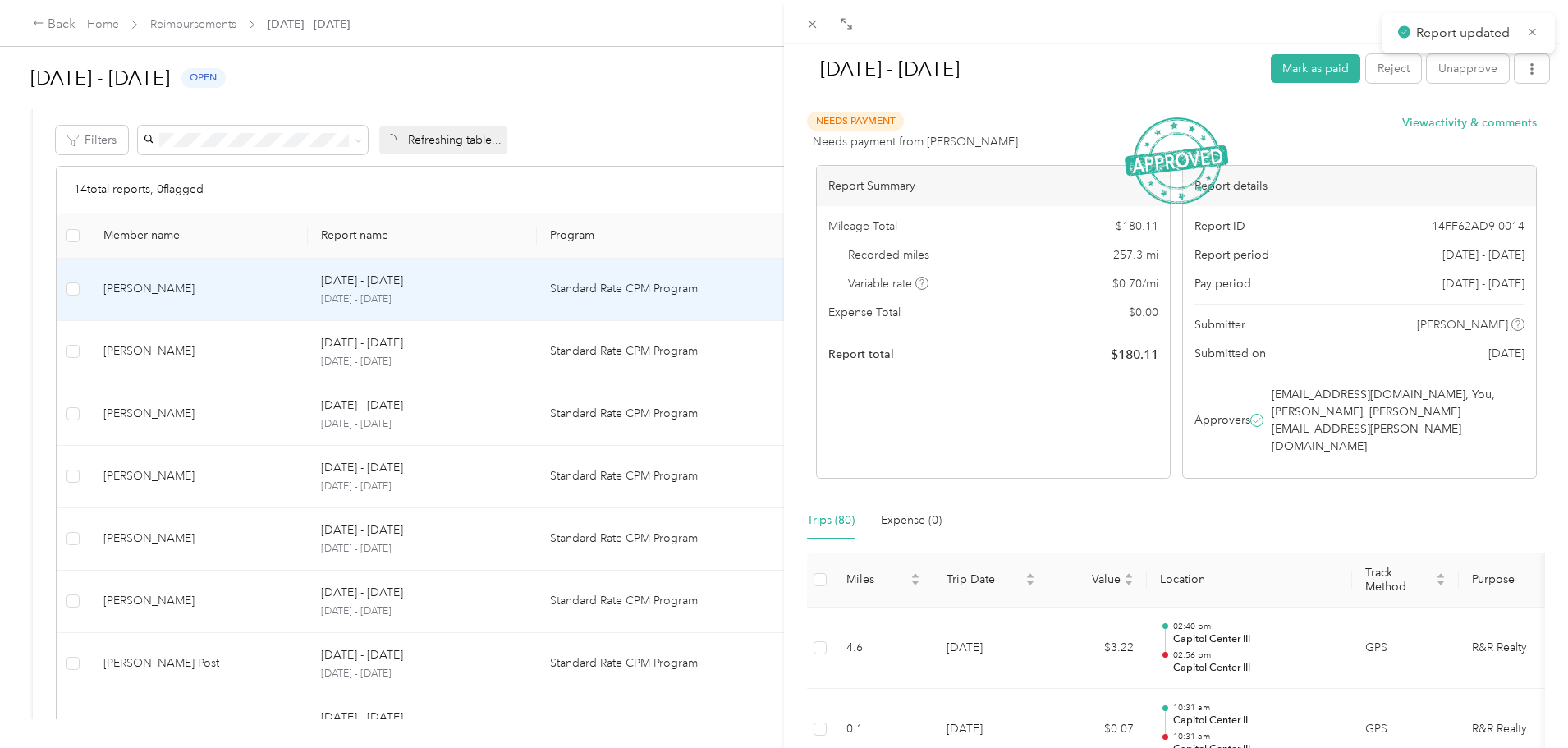
click at [1523, 86] on div "Sep 1 - 30, 2025 Mark as paid Reject Unapprove" at bounding box center [1176, 72] width 747 height 49
click at [1526, 66] on icon "button" at bounding box center [1532, 69] width 12 height 12
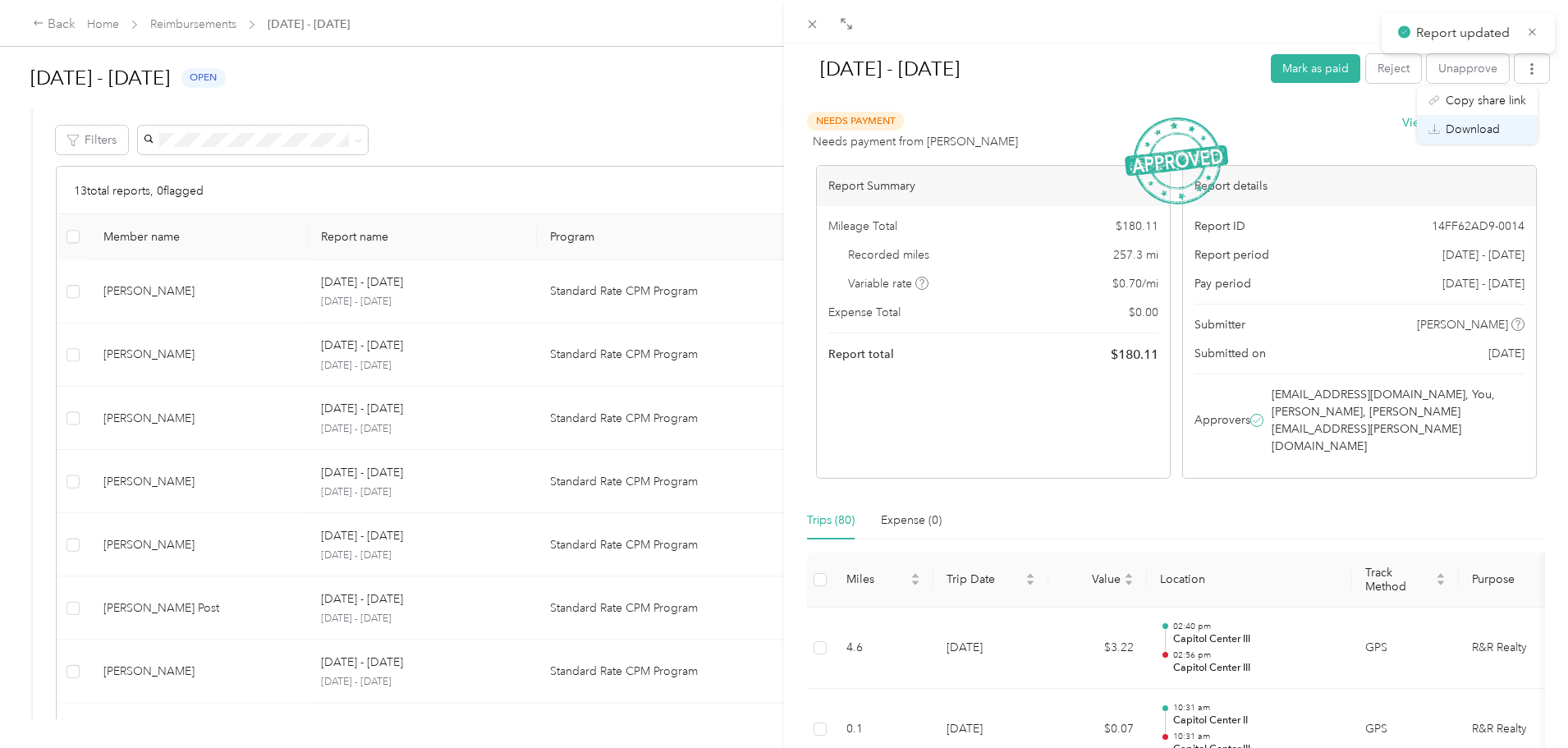
click at [1513, 128] on div "Download" at bounding box center [1477, 129] width 98 height 17
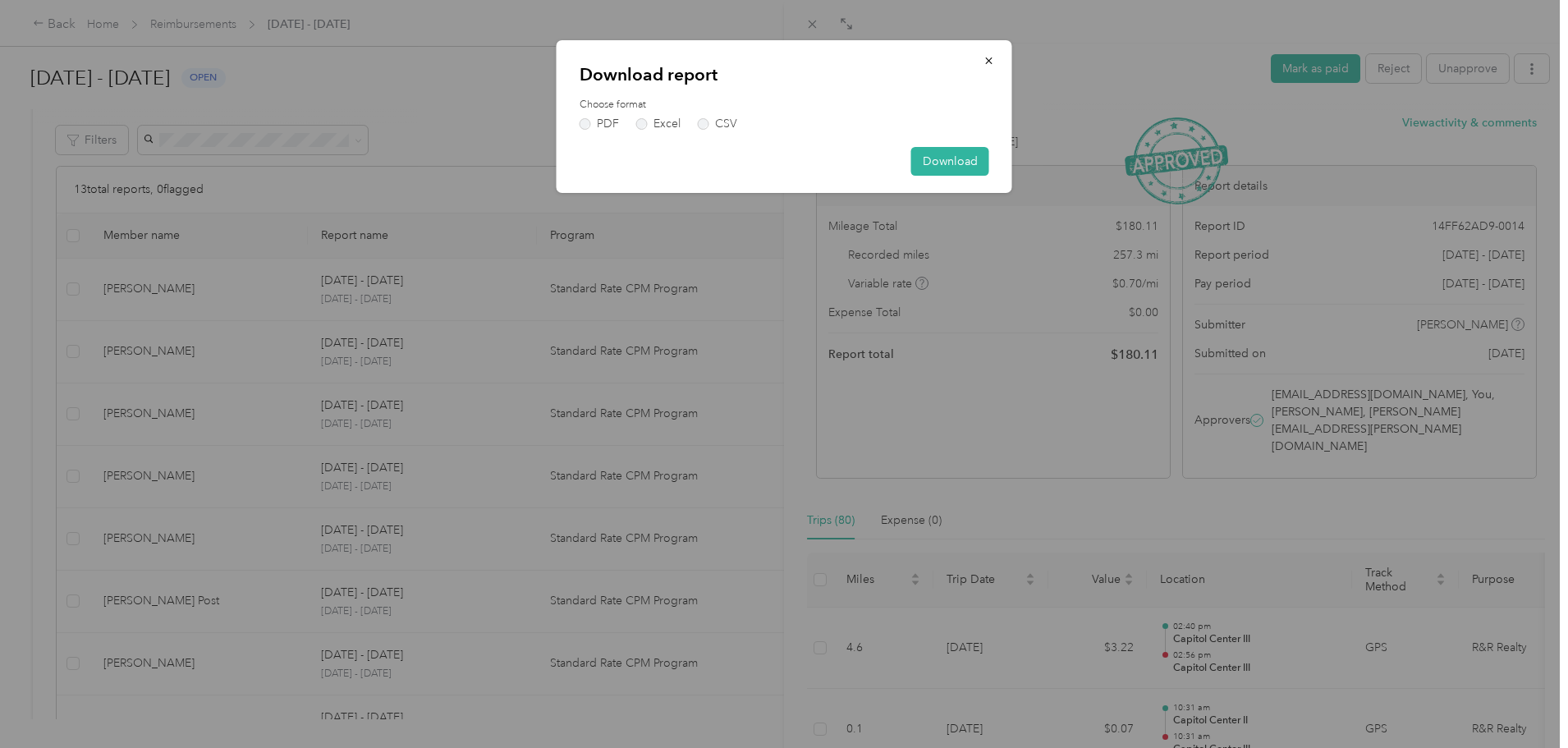
drag, startPoint x: 965, startPoint y: 161, endPoint x: 967, endPoint y: 190, distance: 29.1
click at [961, 158] on button "Download" at bounding box center [950, 162] width 78 height 29
